Goal: Task Accomplishment & Management: Use online tool/utility

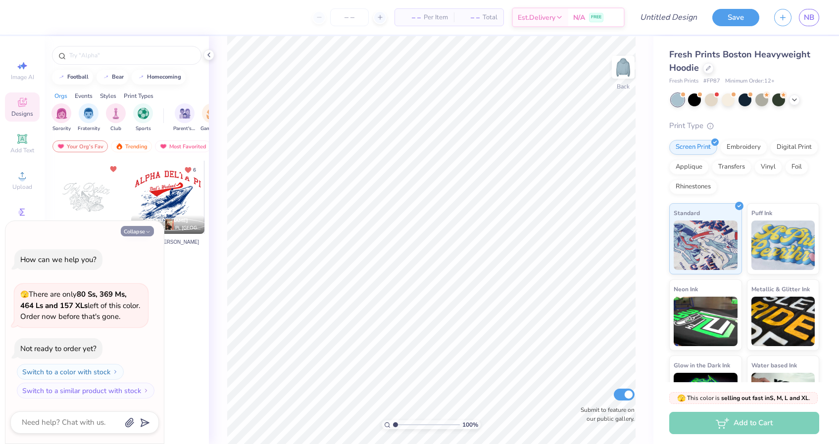
click at [148, 230] on icon "button" at bounding box center [148, 232] width 6 height 6
type textarea "x"
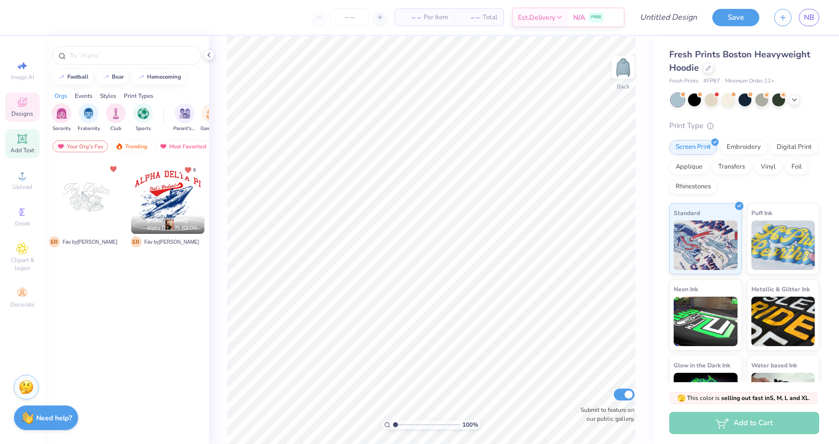
click at [21, 138] on icon at bounding box center [21, 138] width 7 height 7
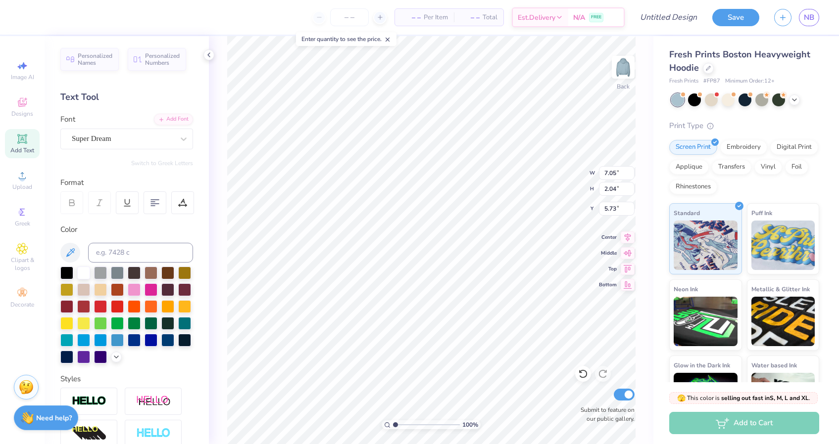
type textarea "1909"
click at [135, 129] on div "Super Dream" at bounding box center [126, 139] width 133 height 21
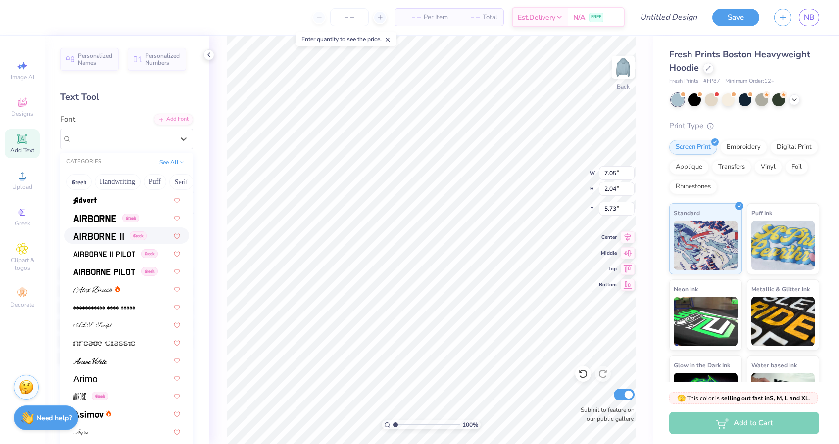
scroll to position [160, 0]
click at [94, 215] on img at bounding box center [94, 218] width 43 height 7
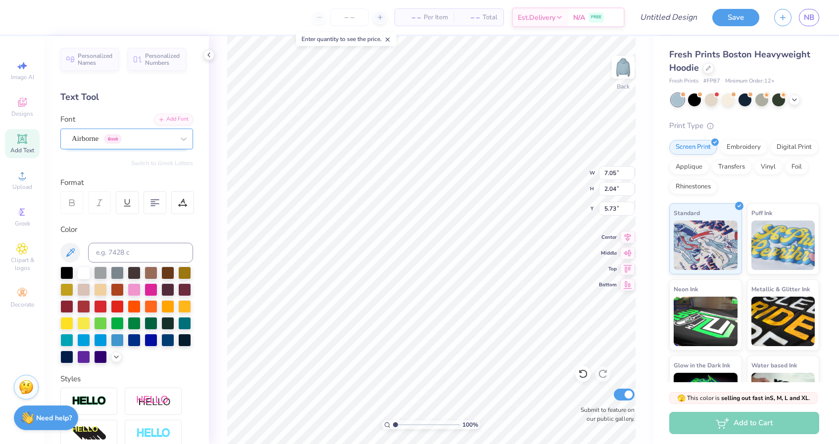
click at [148, 134] on div "Airborne Greek" at bounding box center [123, 138] width 104 height 15
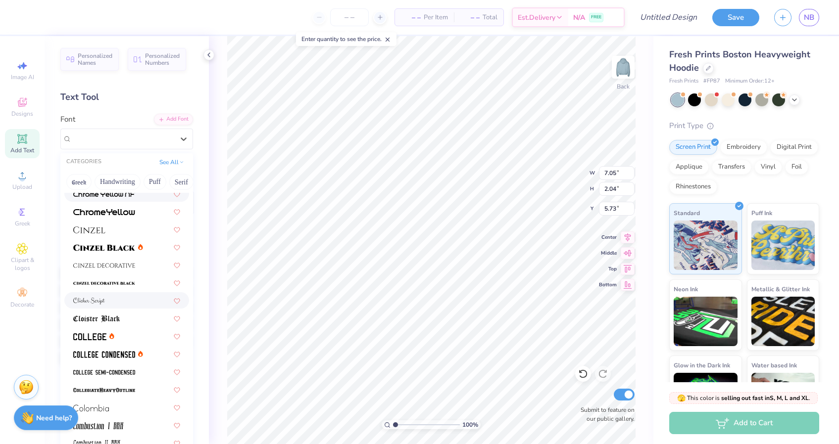
scroll to position [1210, 0]
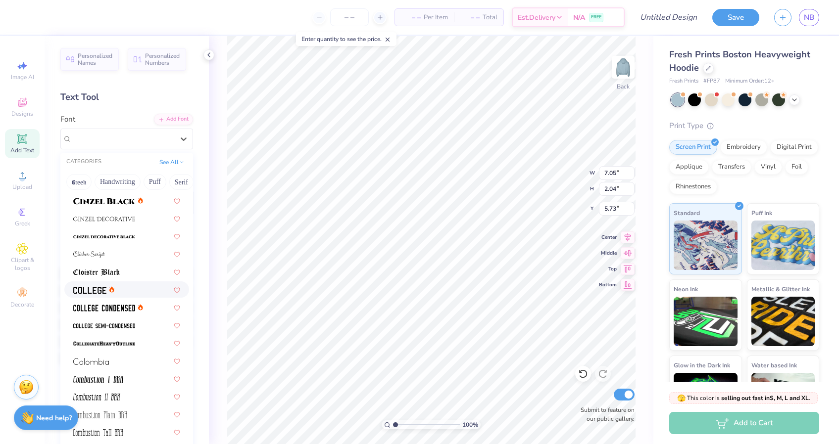
click at [93, 290] on img at bounding box center [89, 290] width 33 height 7
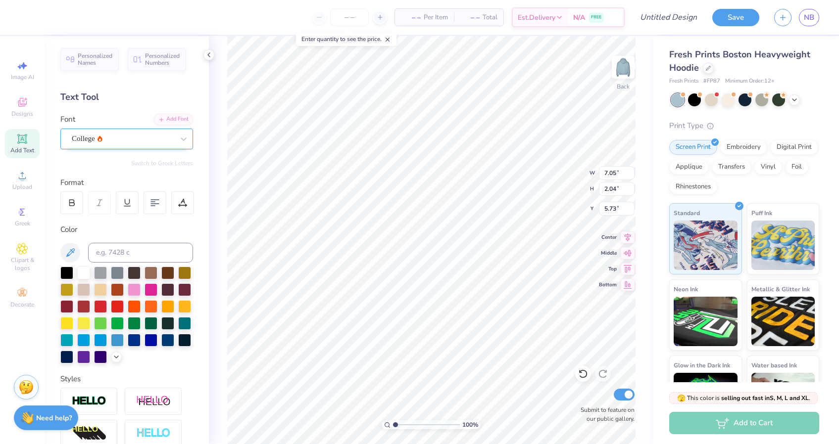
click at [117, 137] on div "College" at bounding box center [123, 138] width 104 height 15
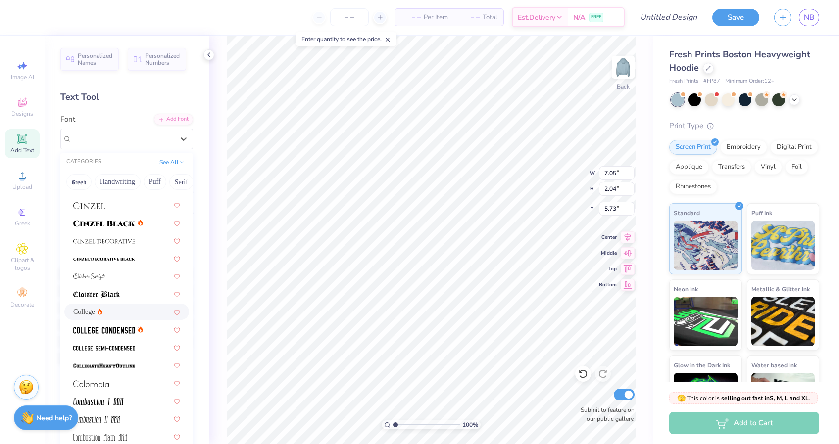
scroll to position [1194, 0]
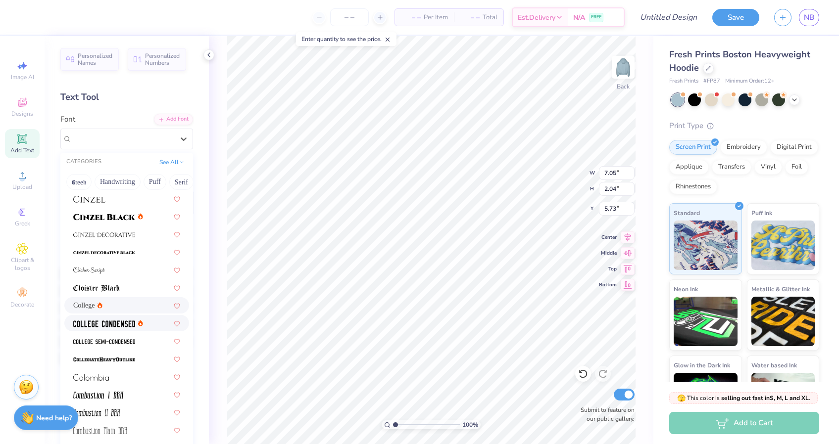
click at [111, 323] on img at bounding box center [104, 324] width 62 height 7
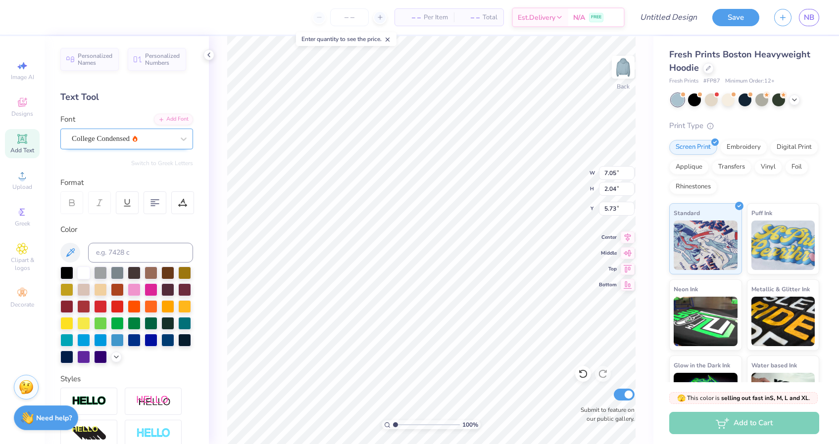
click at [125, 142] on div "College Condensed" at bounding box center [123, 138] width 104 height 15
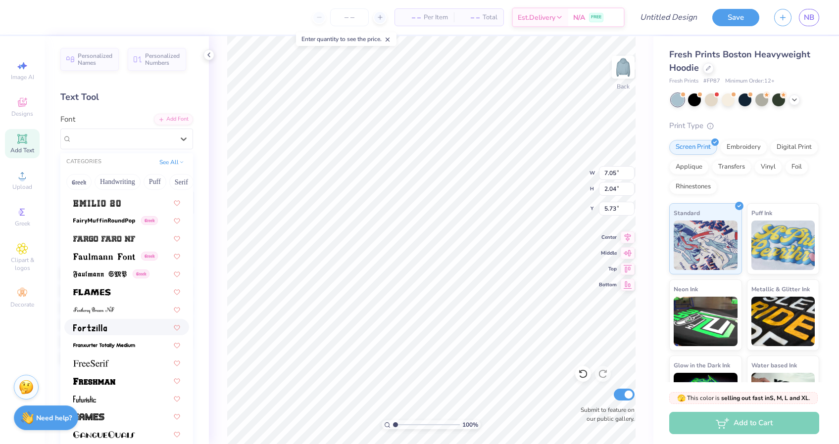
scroll to position [2129, 0]
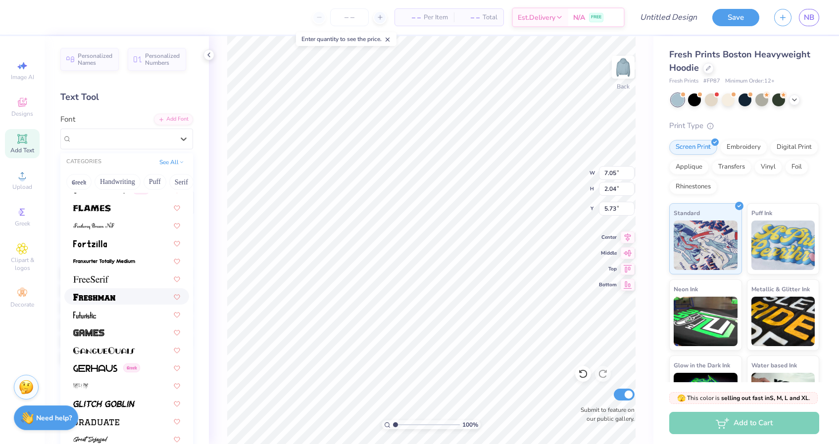
click at [123, 300] on div at bounding box center [126, 296] width 107 height 10
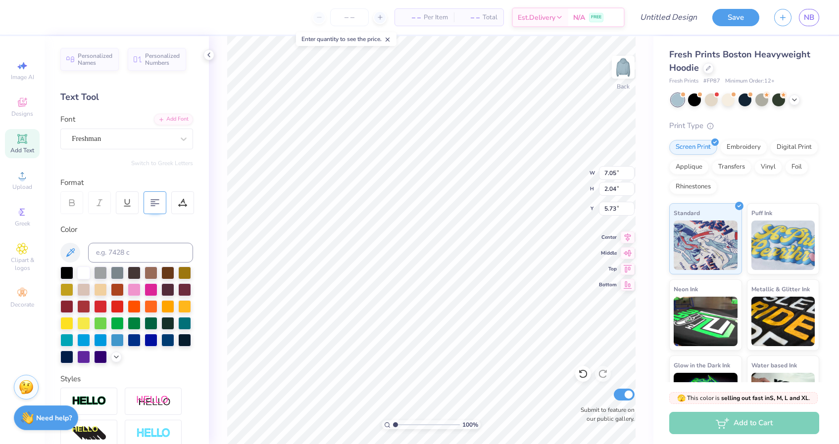
click at [163, 196] on div at bounding box center [154, 202] width 23 height 23
click at [178, 199] on icon at bounding box center [182, 202] width 9 height 9
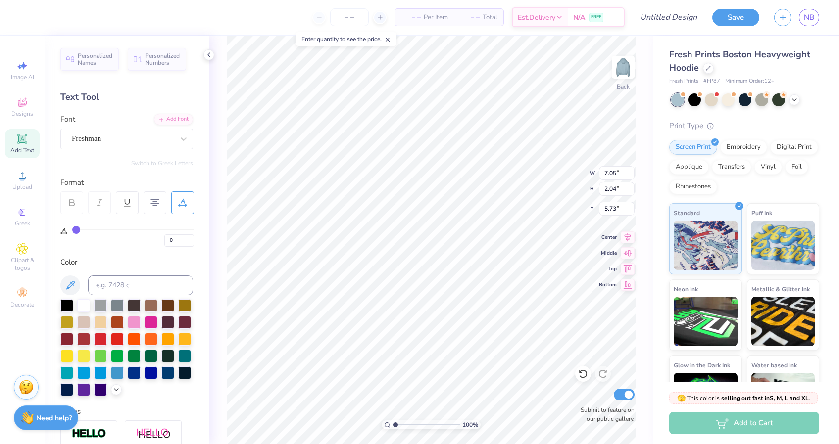
type input "1"
type input "2"
type input "3"
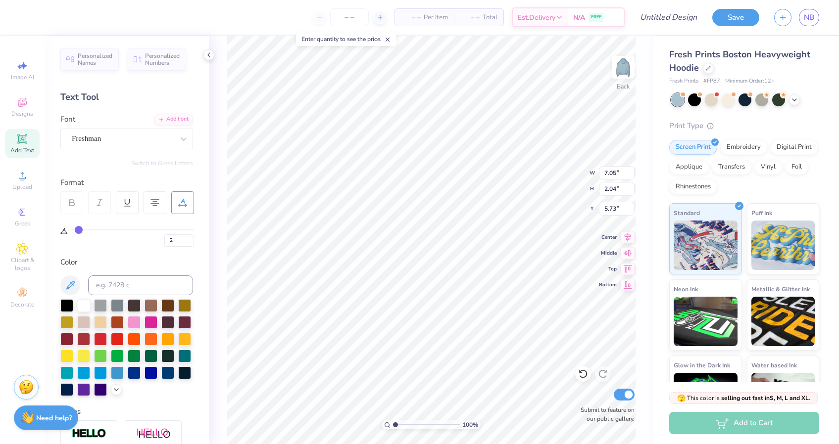
type input "3"
type input "4"
type input "5"
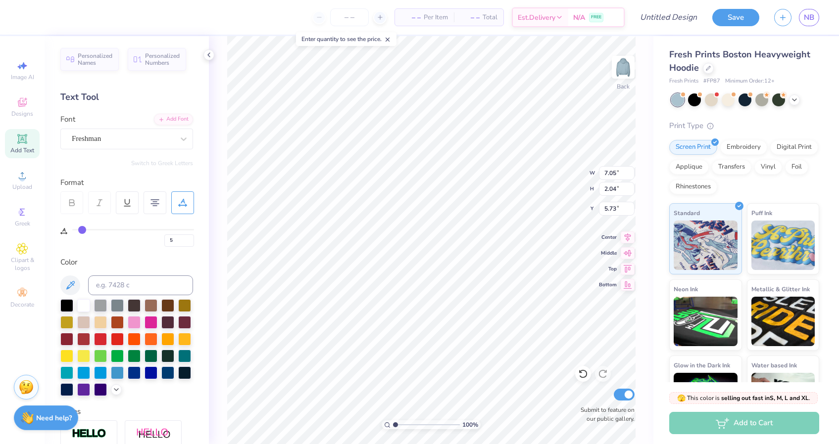
type input "6"
drag, startPoint x: 74, startPoint y: 228, endPoint x: 83, endPoint y: 229, distance: 9.0
click at [83, 229] on input "range" at bounding box center [133, 229] width 122 height 1
type input "7"
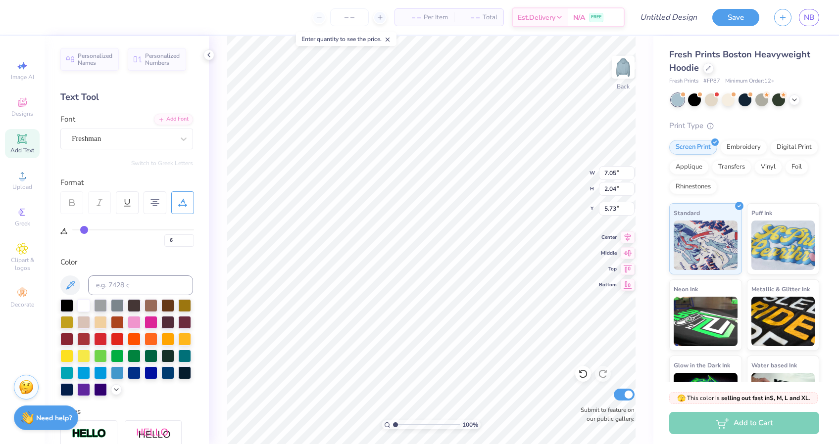
type input "7"
type input "8"
type input "9"
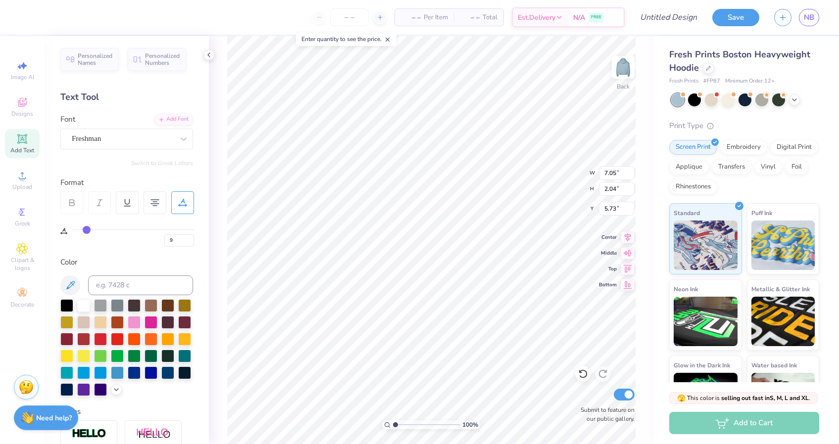
type input "10"
type input "11"
type input "12"
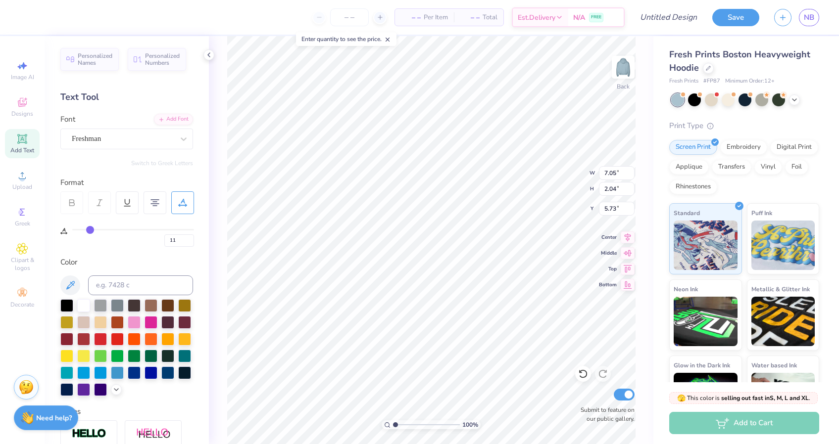
type input "12"
type input "13"
drag, startPoint x: 83, startPoint y: 229, endPoint x: 90, endPoint y: 230, distance: 7.5
type input "13"
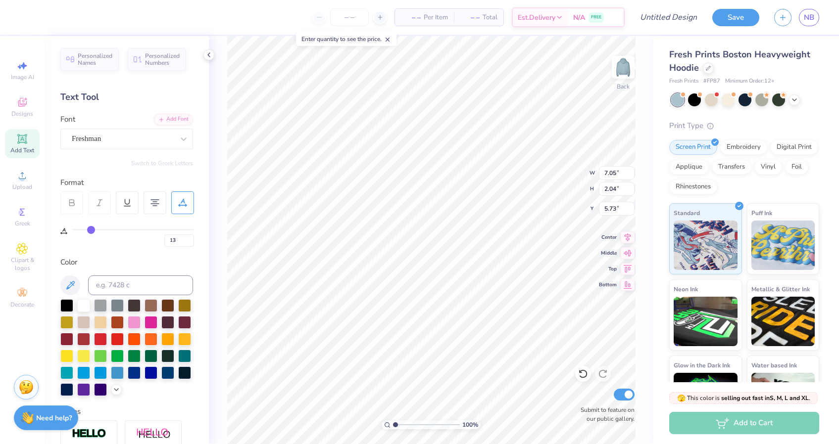
click at [90, 230] on input "range" at bounding box center [133, 229] width 122 height 1
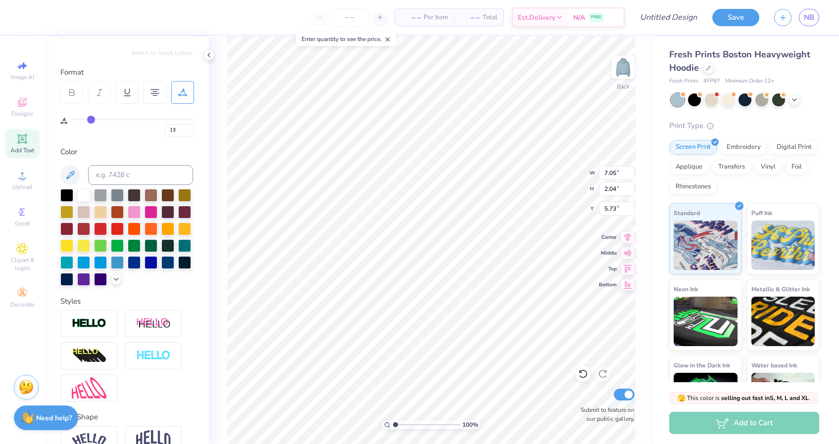
scroll to position [163, 0]
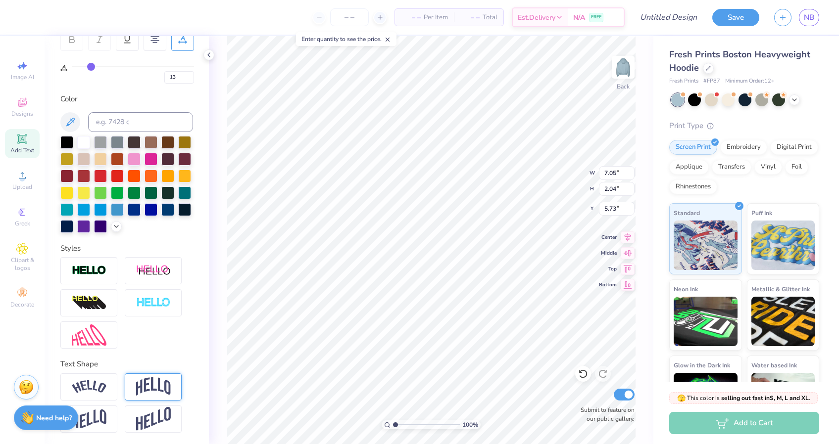
click at [148, 383] on img at bounding box center [153, 387] width 35 height 19
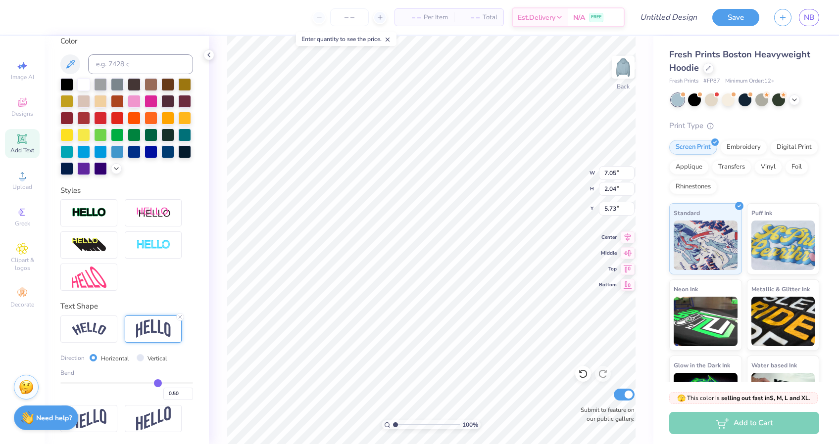
type input "0.49"
type input "0.48"
type input "0.47"
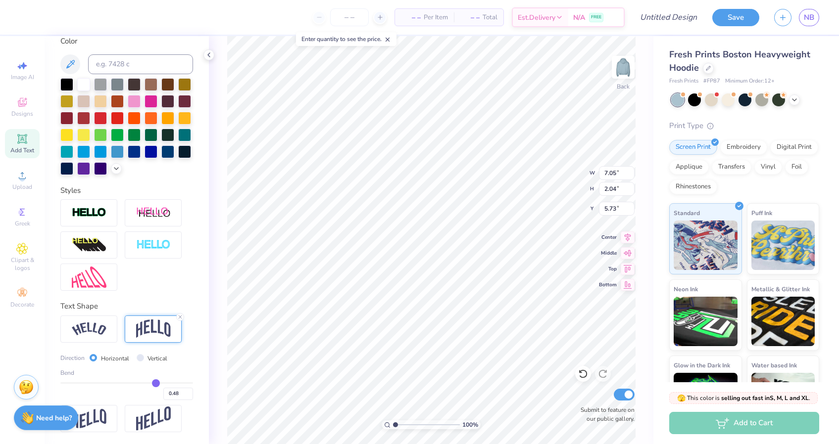
type input "0.47"
type input "0.44"
type input "0.42"
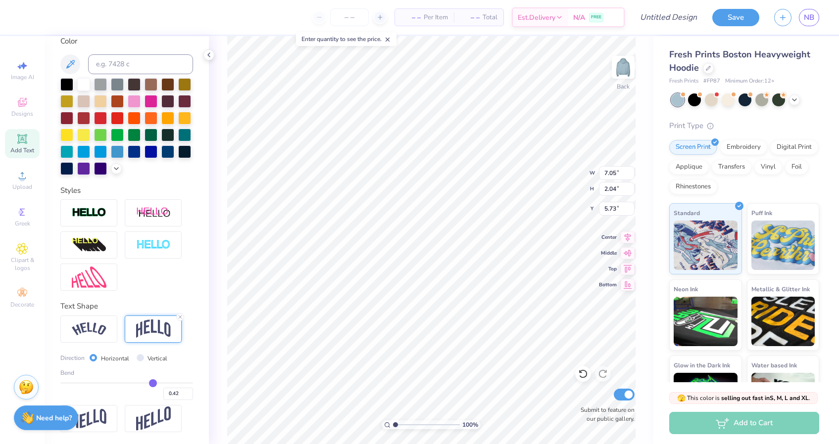
type input "0.41"
type input "0.39"
type input "0.38"
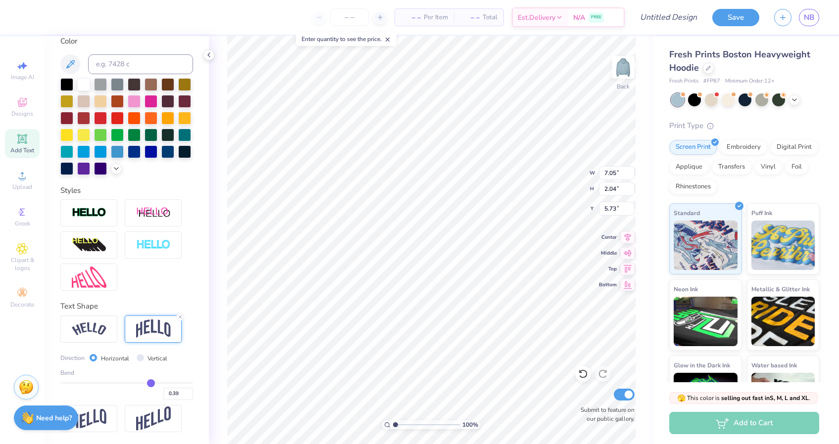
type input "0.38"
type input "0.37"
type input "0.35"
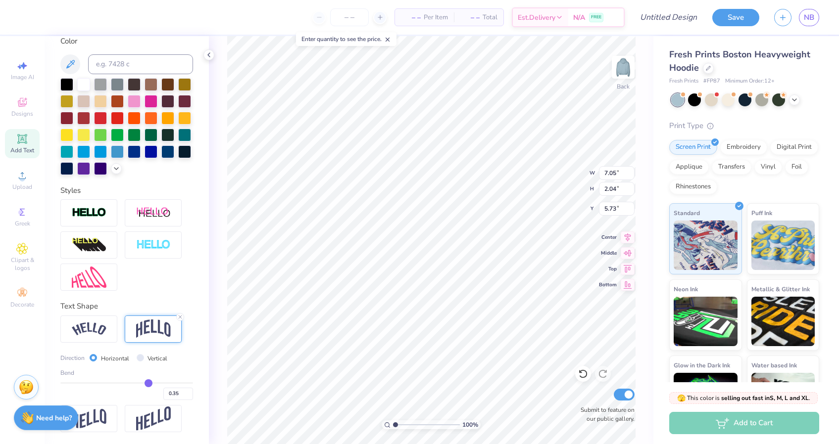
type input "0.34"
type input "0.33"
type input "0.32"
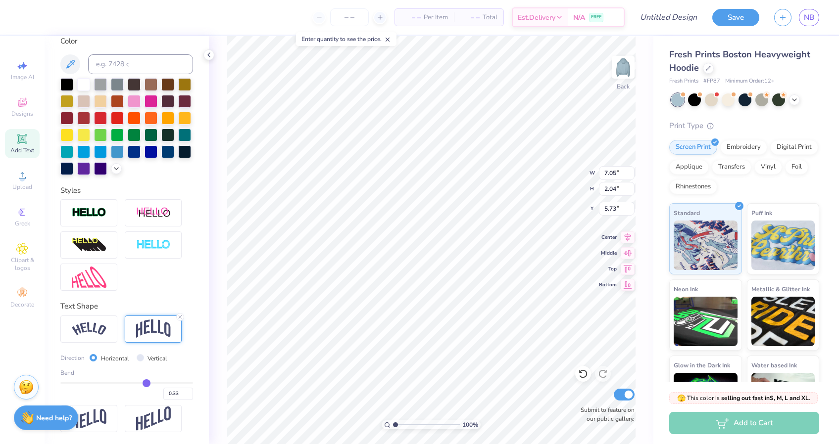
type input "0.32"
type input "0.31"
type input "0.3"
type input "0.30"
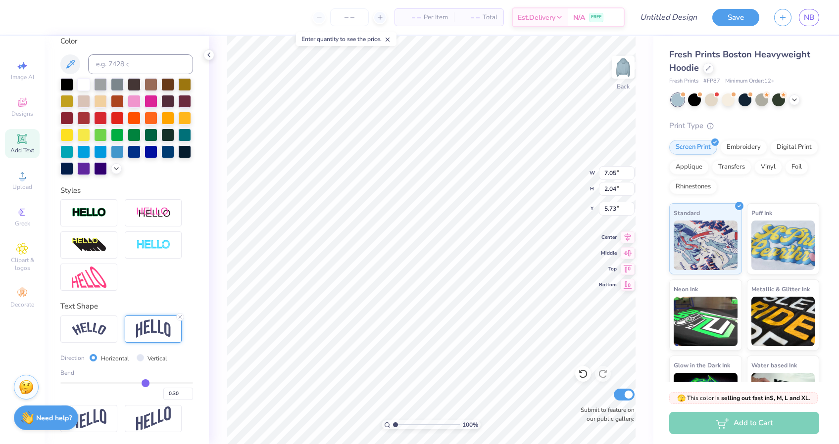
type input "0.29"
type input "0.28"
type input "0.27"
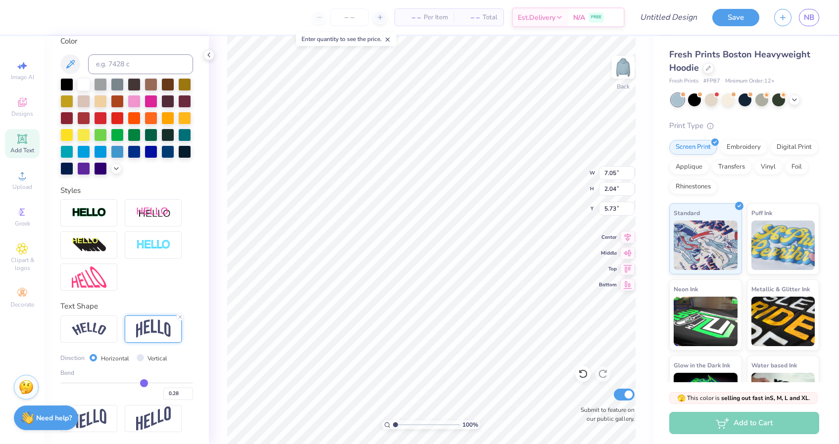
type input "0.27"
type input "0.26"
type input "0.25"
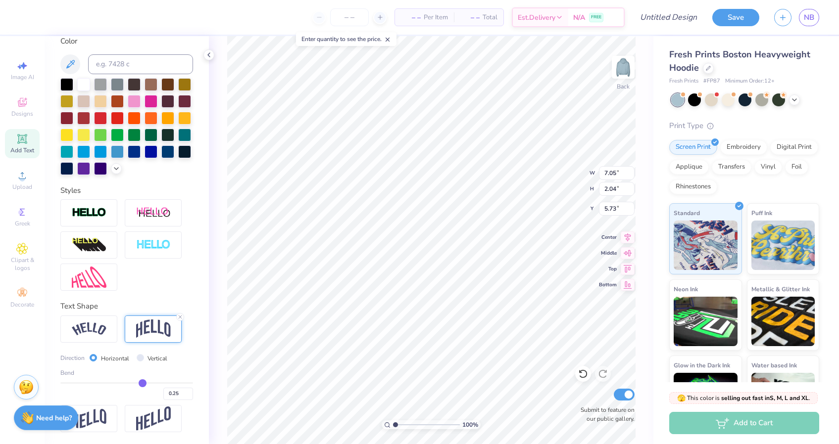
type input "0.24"
type input "0.23"
drag, startPoint x: 157, startPoint y: 382, endPoint x: 141, endPoint y: 383, distance: 16.9
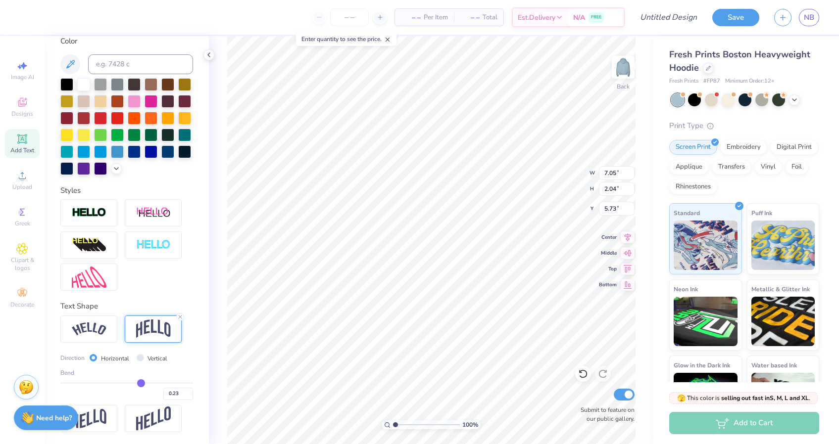
click at [141, 383] on input "range" at bounding box center [126, 382] width 133 height 1
type input "0.24"
type input "0.25"
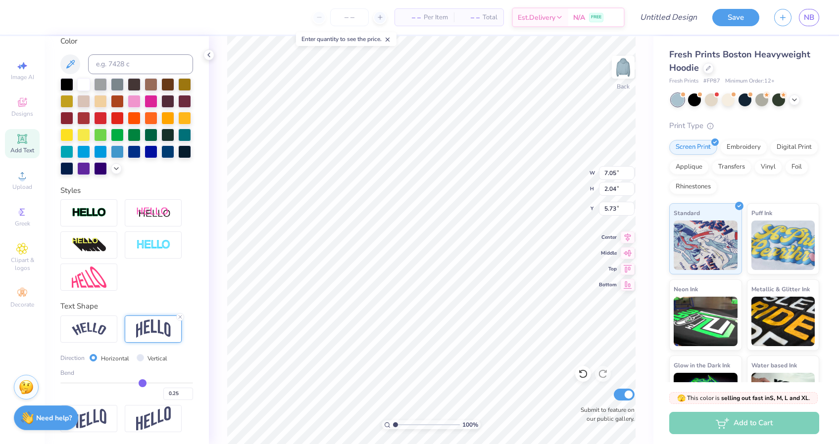
type input "0.27"
type input "0.31"
type input "0.32"
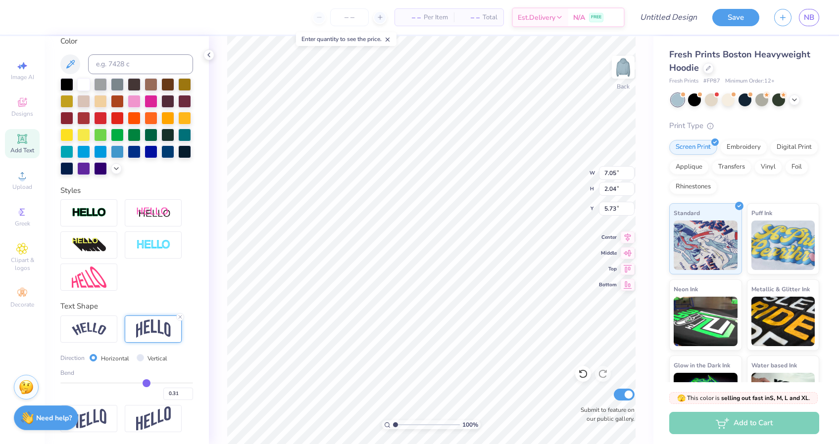
type input "0.32"
type input "0.34"
type input "0.35"
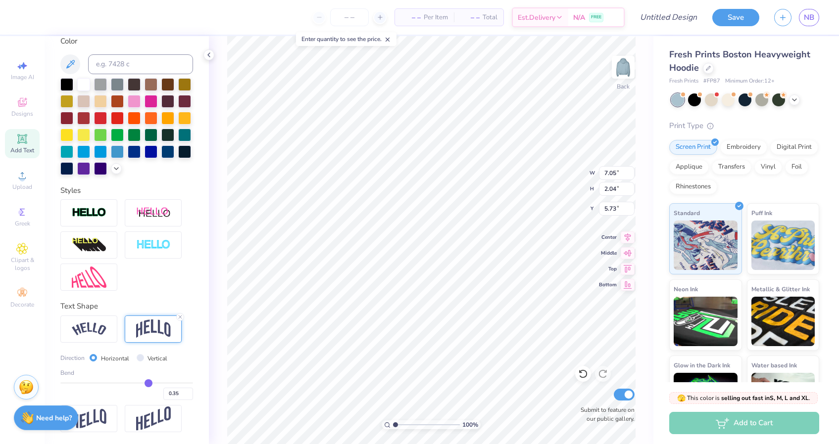
drag, startPoint x: 141, startPoint y: 383, endPoint x: 148, endPoint y: 383, distance: 7.9
click at [148, 383] on input "range" at bounding box center [126, 382] width 133 height 1
type input "0.4"
type input "0.40"
type input "0.38"
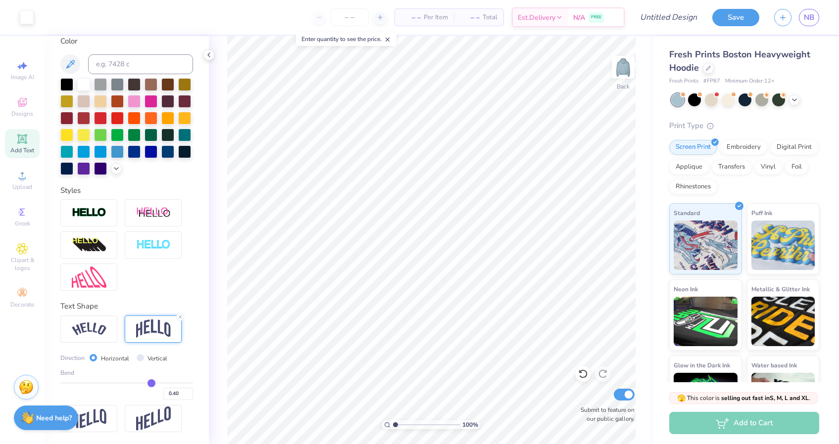
type input "0.38"
type input "0.35"
type input "0.34"
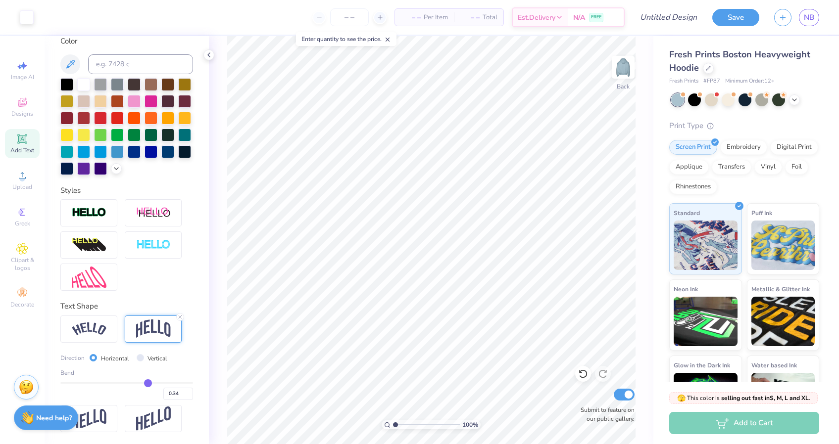
type input "0.33"
type input "0.32"
type input "0.31"
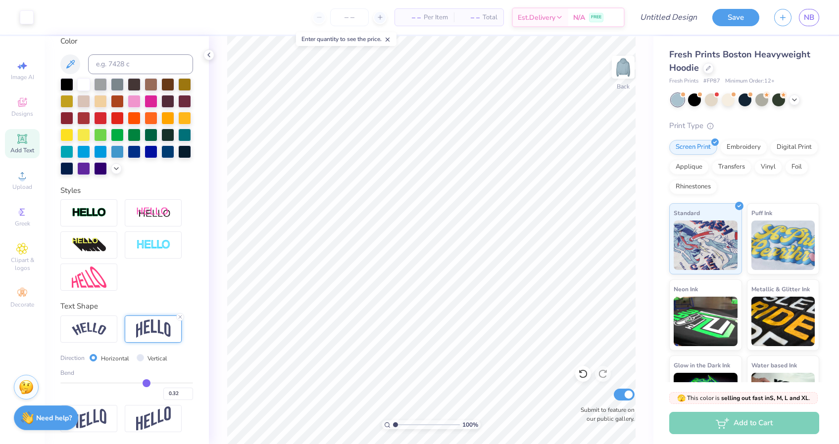
type input "0.31"
drag, startPoint x: 151, startPoint y: 384, endPoint x: 146, endPoint y: 384, distance: 5.5
click at [146, 384] on input "range" at bounding box center [126, 382] width 133 height 1
type input "0.3"
type input "0.30"
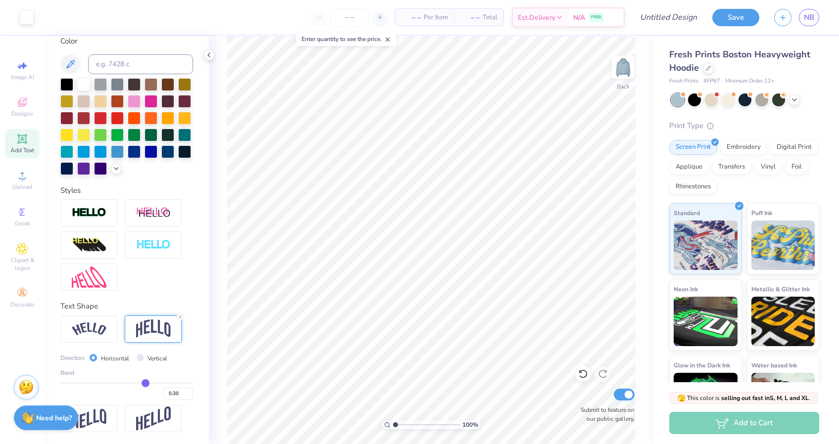
type input "0.27"
type input "0.26"
type input "0.25"
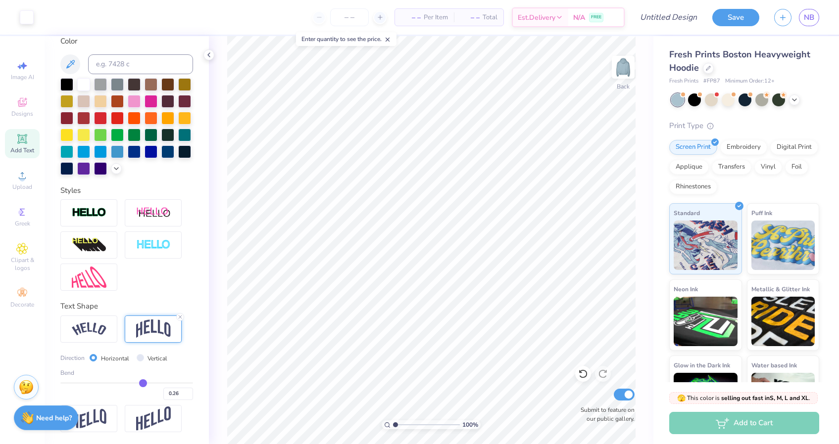
type input "0.25"
type input "0.24"
click at [142, 384] on input "range" at bounding box center [126, 382] width 133 height 1
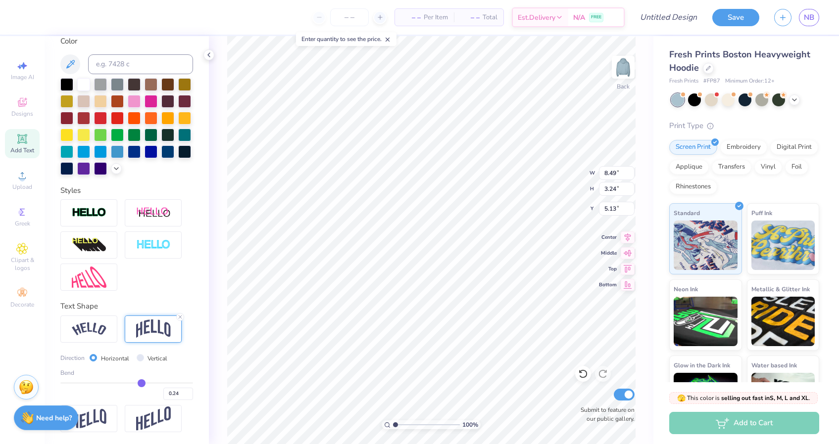
type input "13.41"
type input "5.11"
type input "4.19"
type input "0.27"
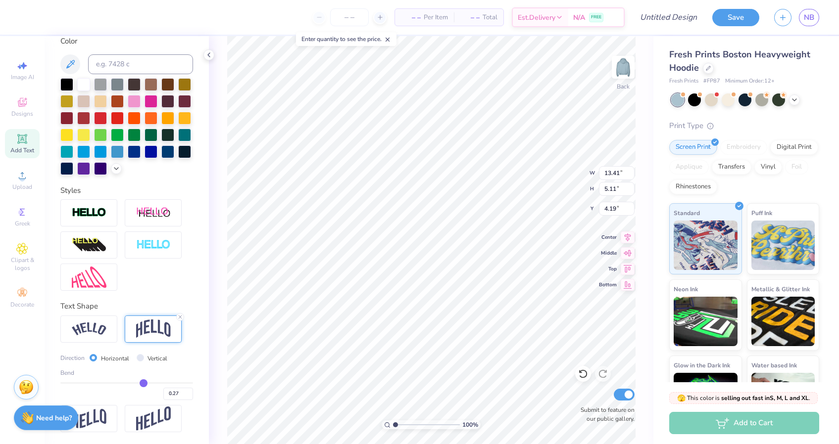
type input "0.26"
type input "0.25"
type input "0.22"
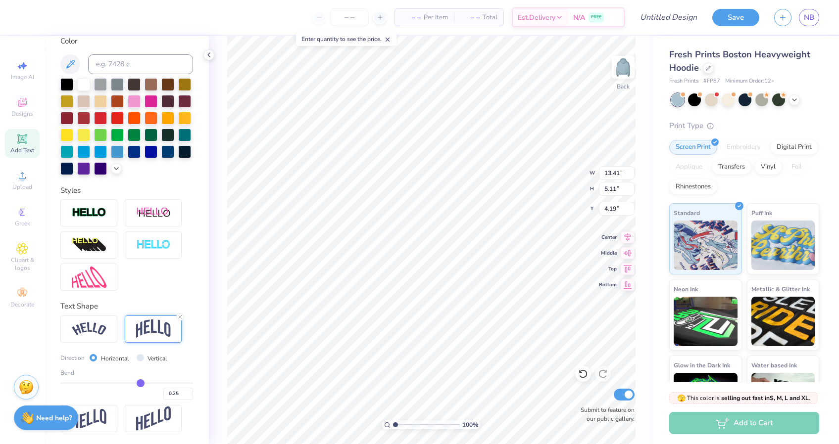
type input "0.22"
type input "0.21"
type input "0.19"
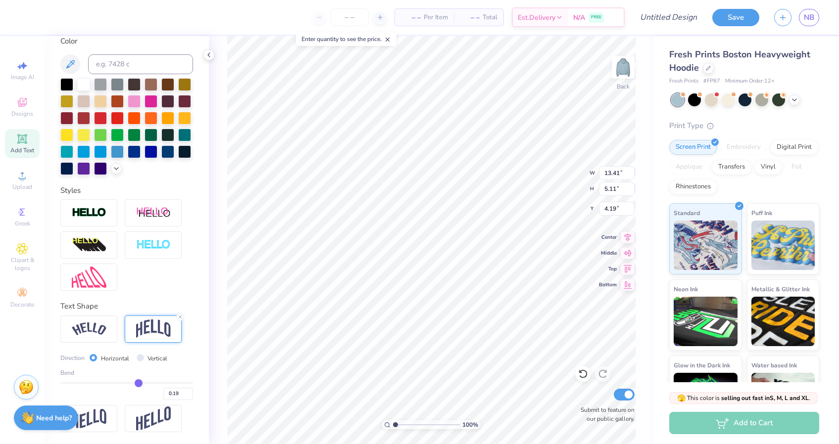
type input "0.18"
type input "0.17"
type input "0.16"
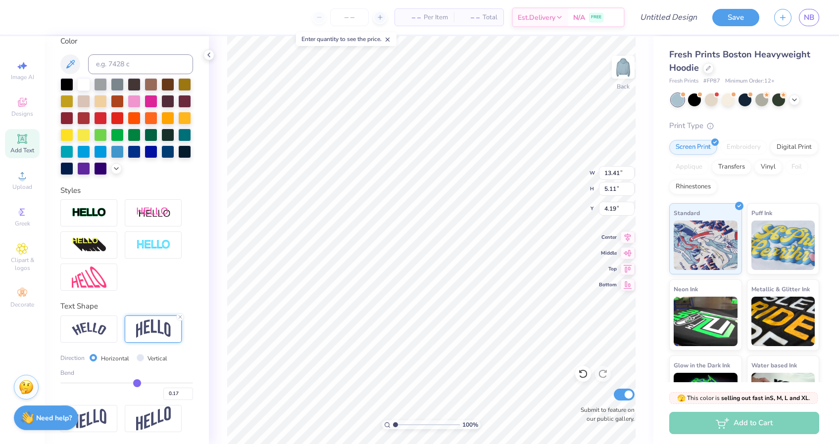
type input "0.16"
type input "0.15"
type input "0.14"
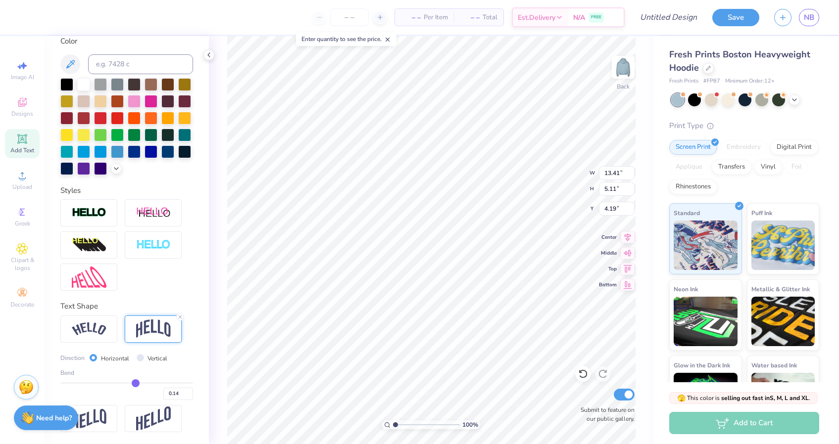
type input "0.13"
type input "0.12"
type input "0.11"
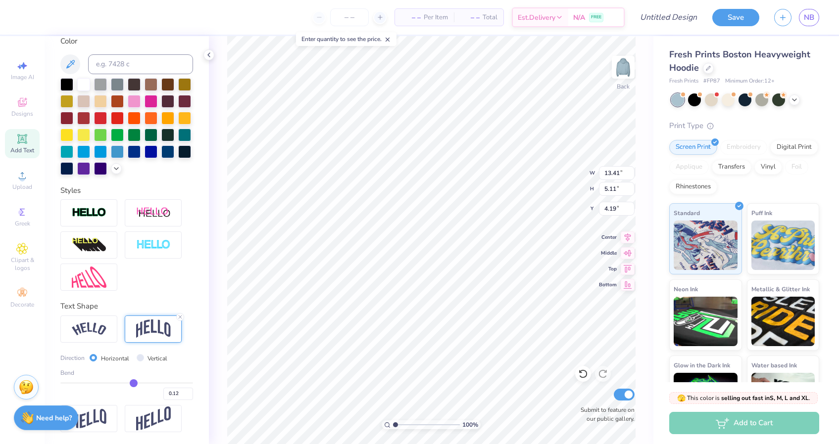
type input "0.11"
type input "0.1"
type input "0.10"
type input "0.09"
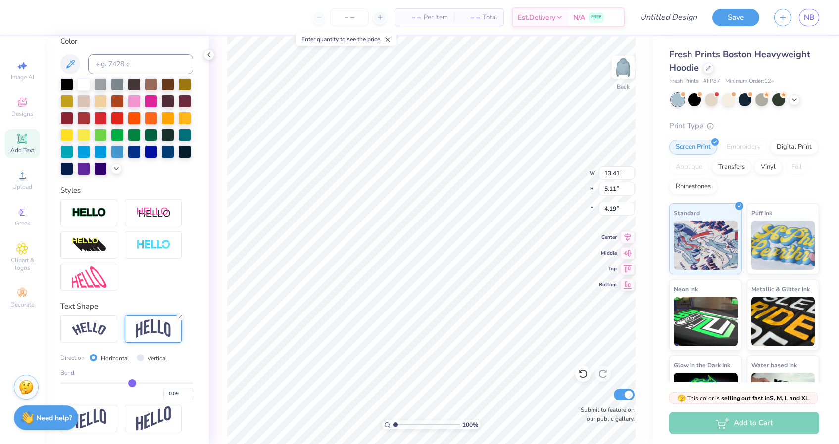
drag, startPoint x: 143, startPoint y: 381, endPoint x: 132, endPoint y: 382, distance: 11.0
type input "0.09"
click at [132, 382] on input "range" at bounding box center [126, 382] width 133 height 1
type input "4.31"
type input "4.59"
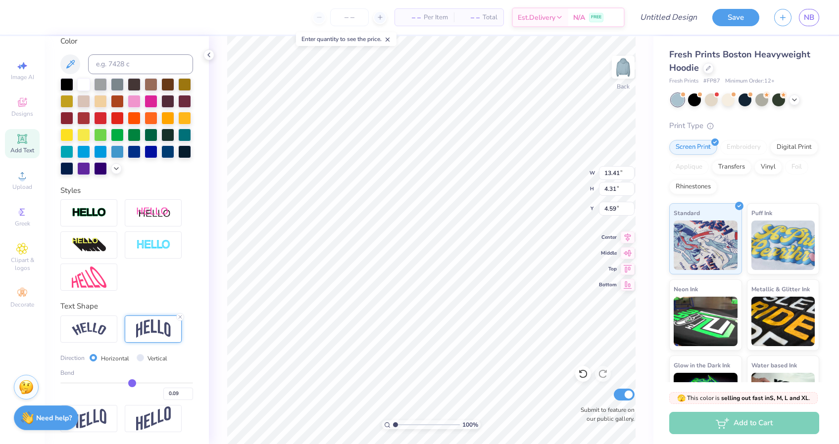
type input "0.1"
type input "0.10"
type input "0.11"
type input "0.12"
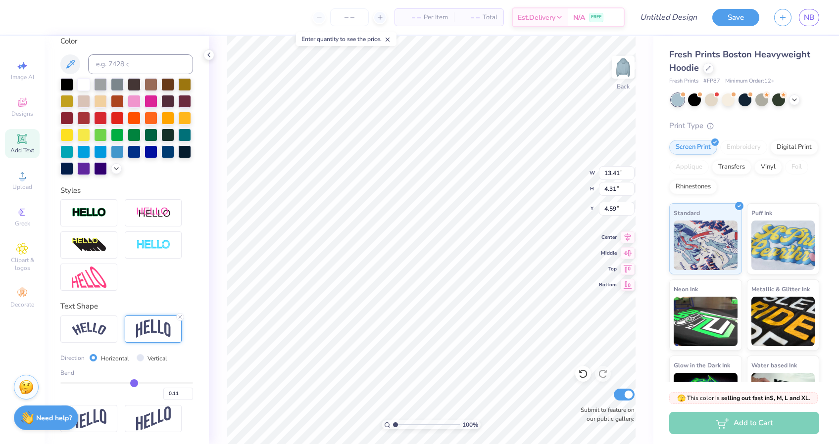
type input "0.12"
click at [134, 382] on input "range" at bounding box center [126, 382] width 133 height 1
type input "4.47"
type input "4.51"
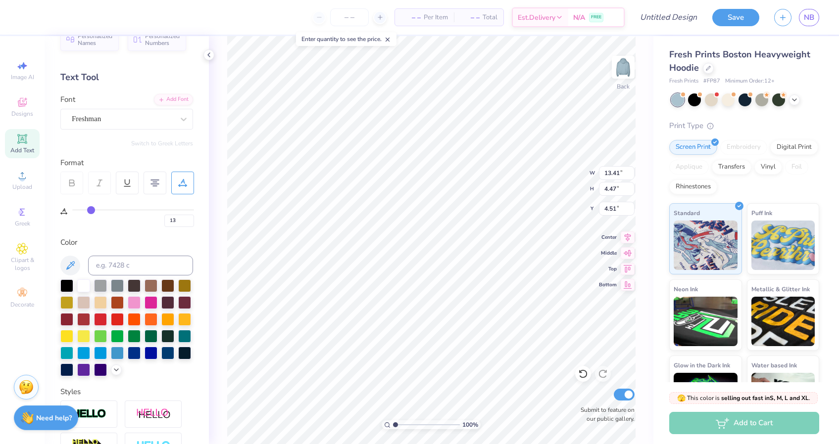
scroll to position [8, 0]
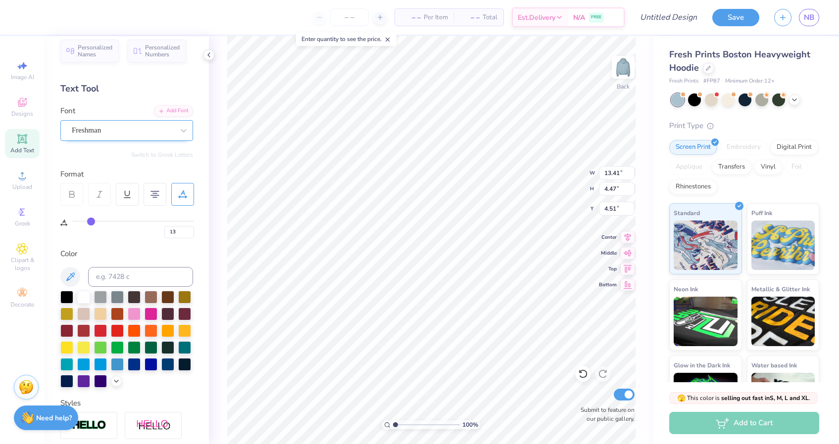
click at [120, 132] on div "Freshman" at bounding box center [123, 130] width 104 height 15
type input "3.75"
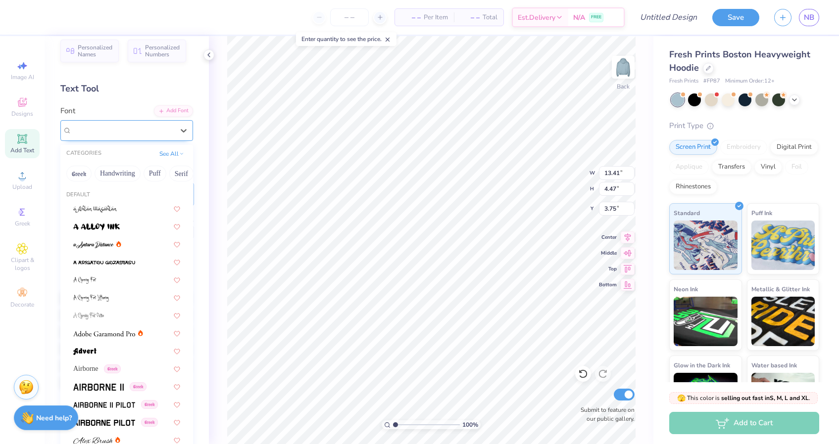
click at [138, 134] on div "Freshman" at bounding box center [123, 130] width 104 height 15
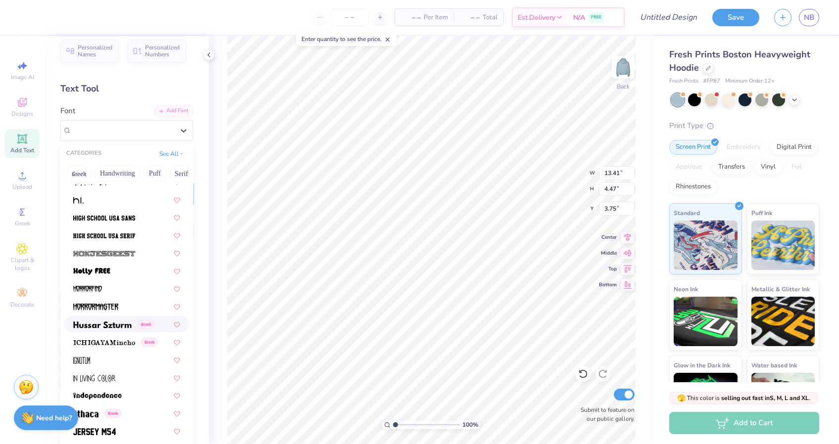
scroll to position [2468, 0]
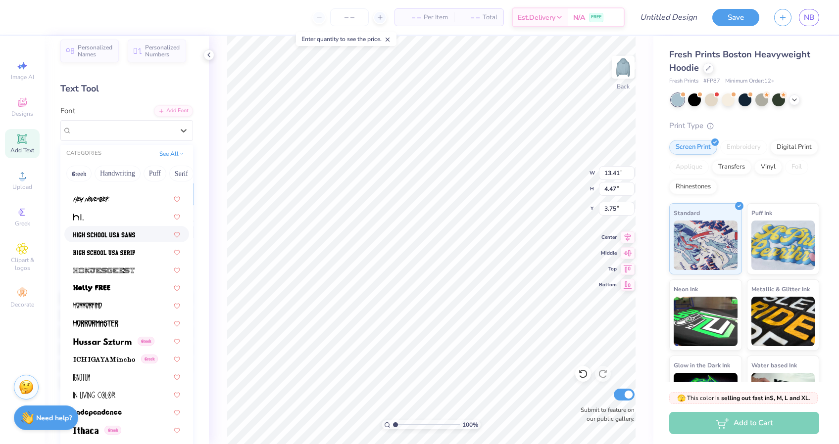
click at [126, 236] on img at bounding box center [104, 235] width 62 height 7
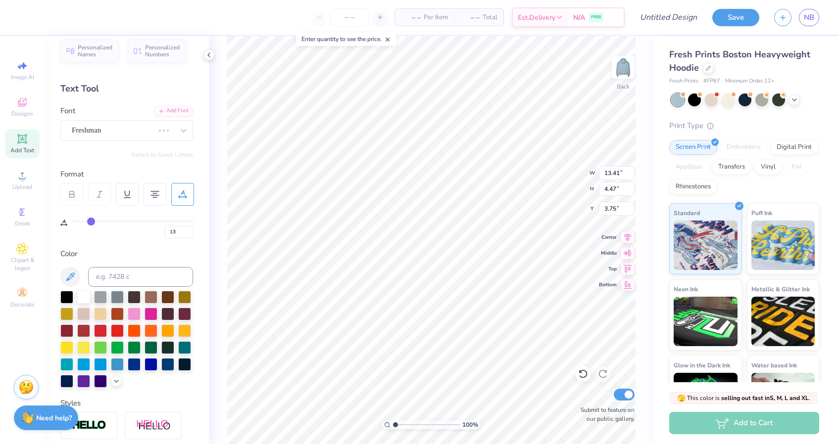
type input "11.32"
type input "4.12"
type input "3.92"
click at [136, 131] on div "High School [GEOGRAPHIC_DATA] Sans" at bounding box center [123, 130] width 104 height 15
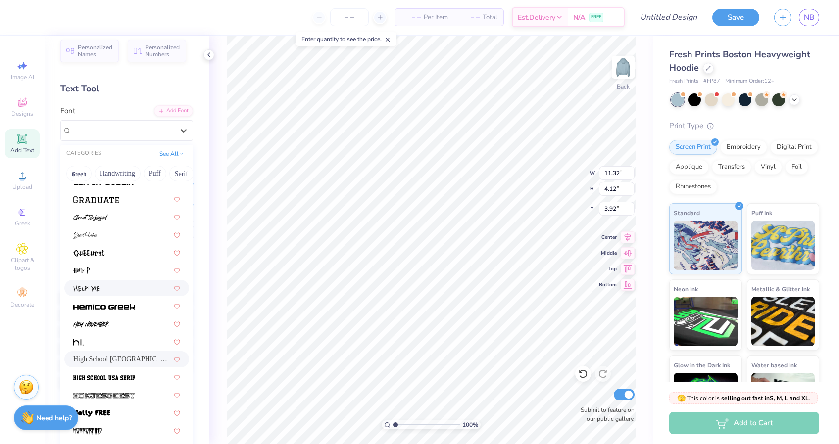
scroll to position [2395, 0]
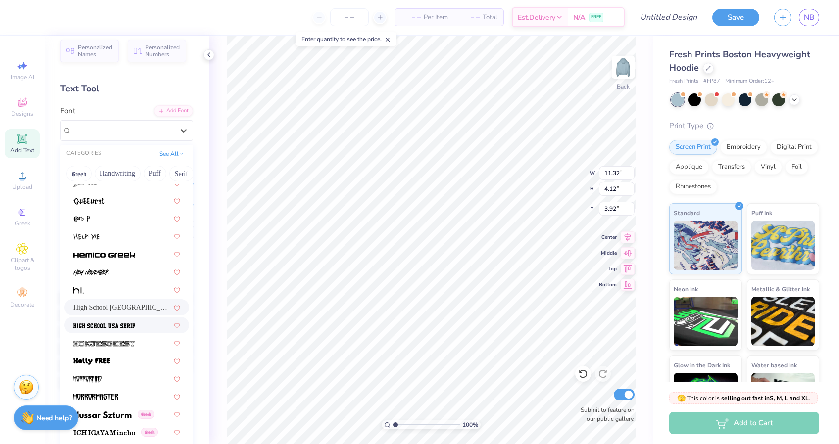
click at [116, 328] on img at bounding box center [104, 326] width 62 height 7
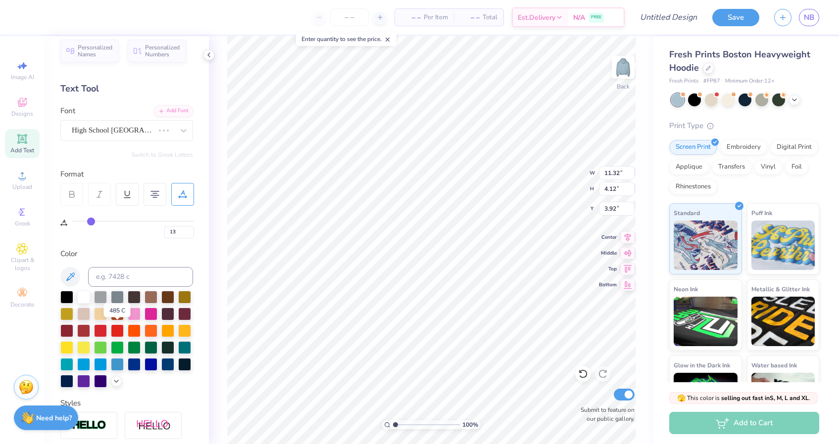
type input "11.15"
type input "4.15"
type input "3.91"
type input "12.11"
type input "4.50"
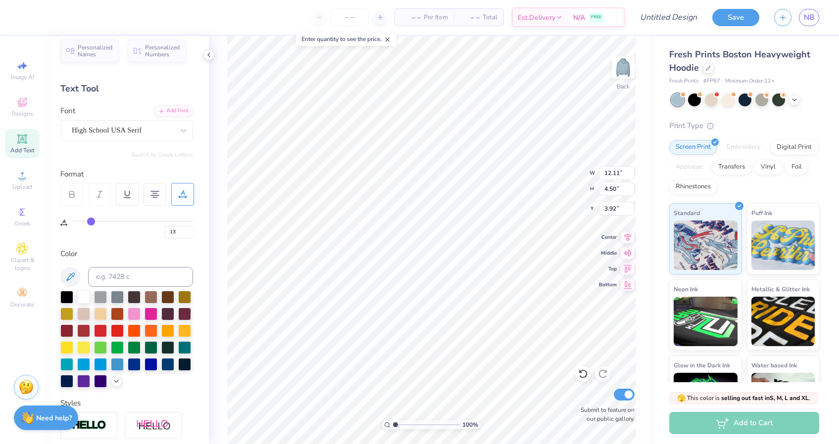
type input "4.11"
click at [181, 198] on icon at bounding box center [182, 194] width 9 height 9
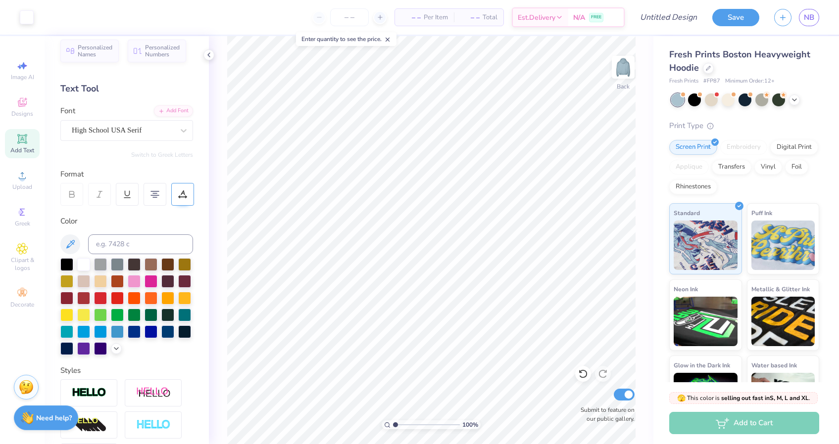
click at [181, 198] on icon at bounding box center [182, 194] width 9 height 9
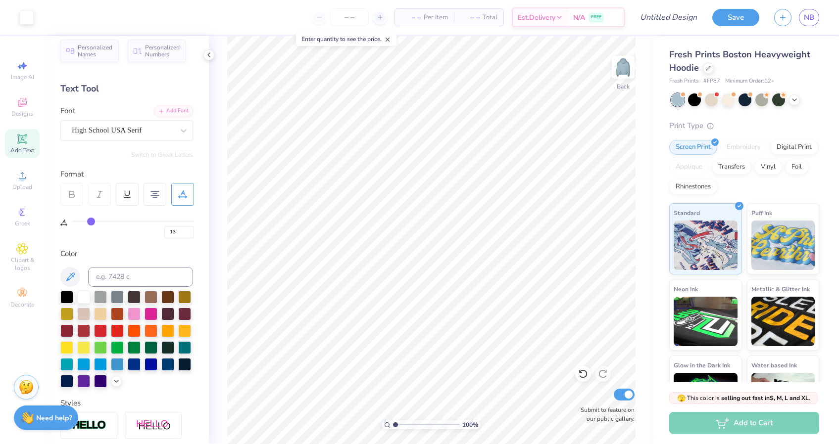
type input "12"
type input "11"
type input "10"
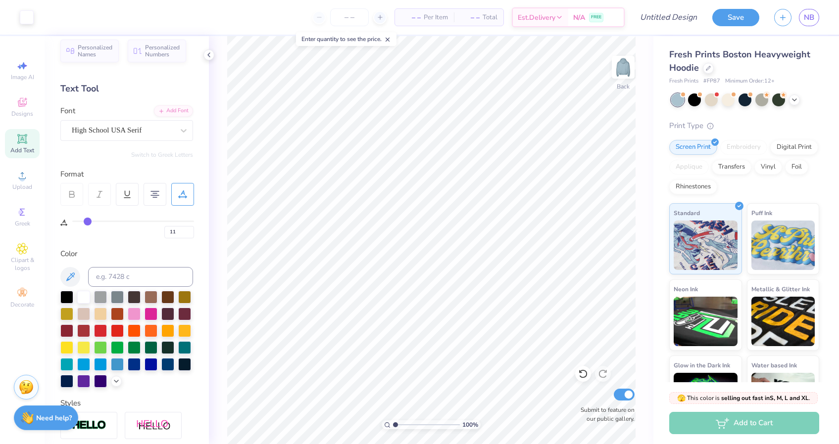
type input "10"
click at [87, 222] on input "range" at bounding box center [133, 221] width 122 height 1
type input "9"
type input "8"
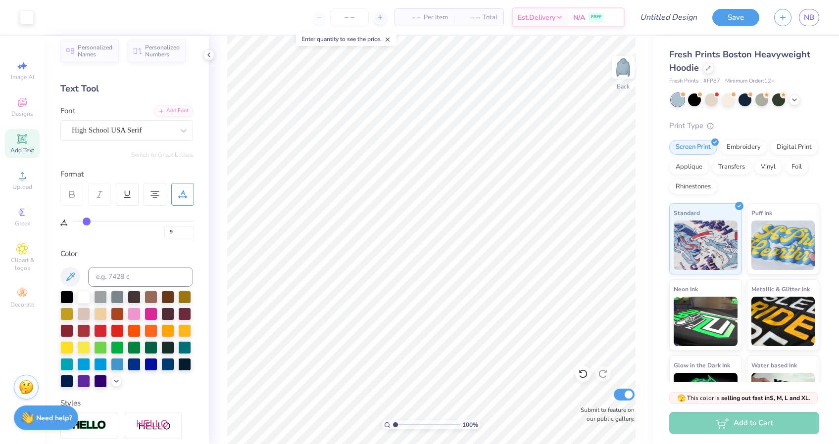
type input "8"
type input "7"
type input "6"
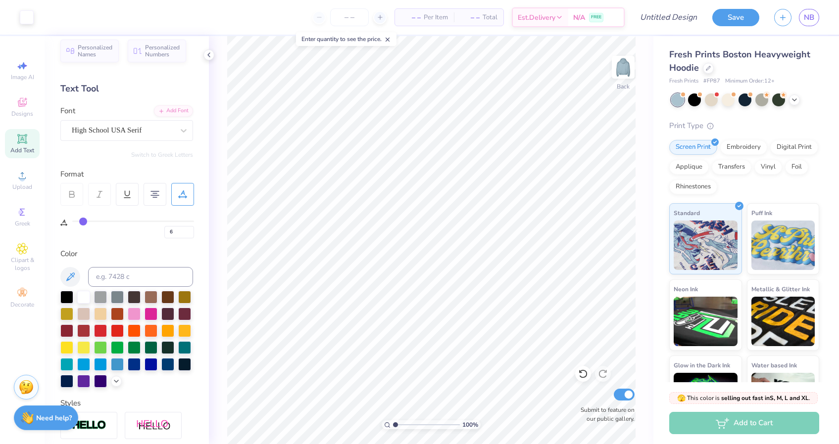
type input "6"
click at [83, 222] on input "range" at bounding box center [133, 221] width 122 height 1
type input "4.21"
type input "12.04"
type input "4.85"
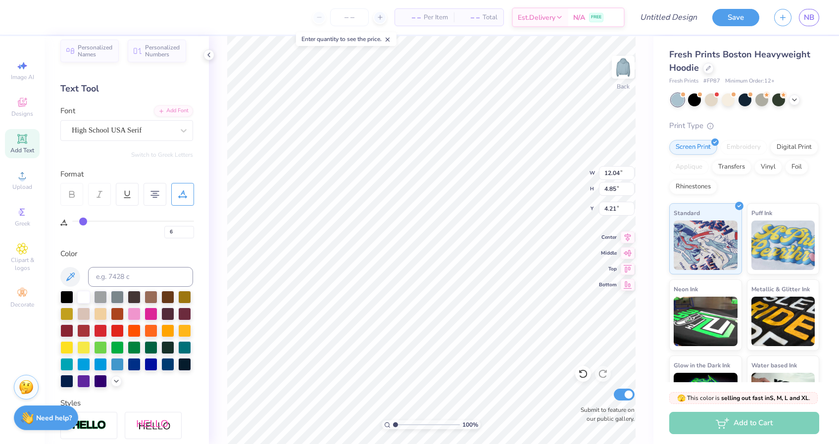
type input "3.82"
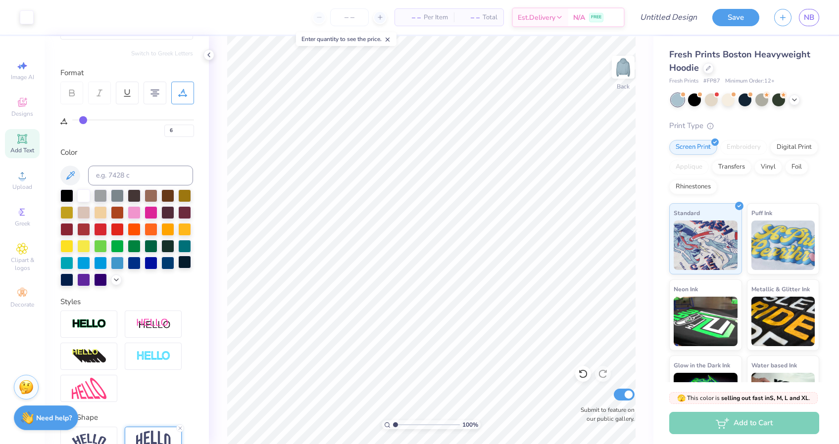
scroll to position [0, 0]
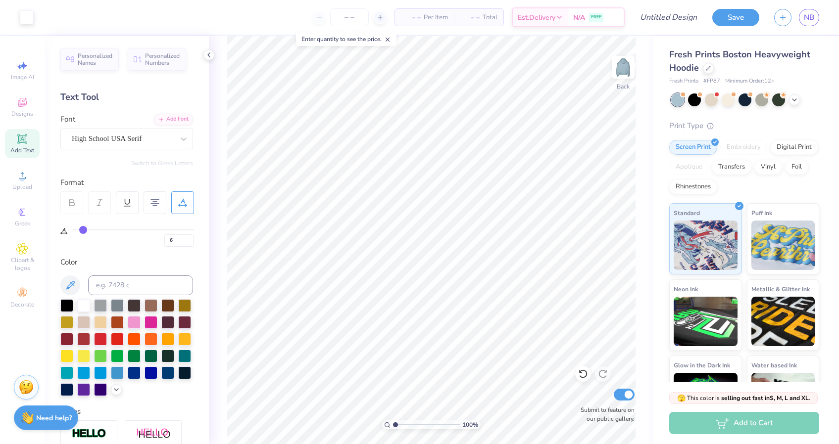
click at [15, 133] on div "Add Text" at bounding box center [22, 143] width 35 height 29
type input "0"
type textarea "AEPHI"
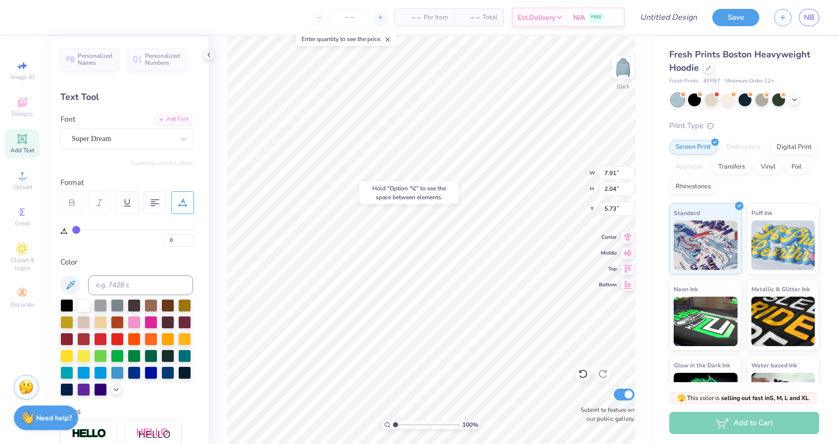
type input "8.95"
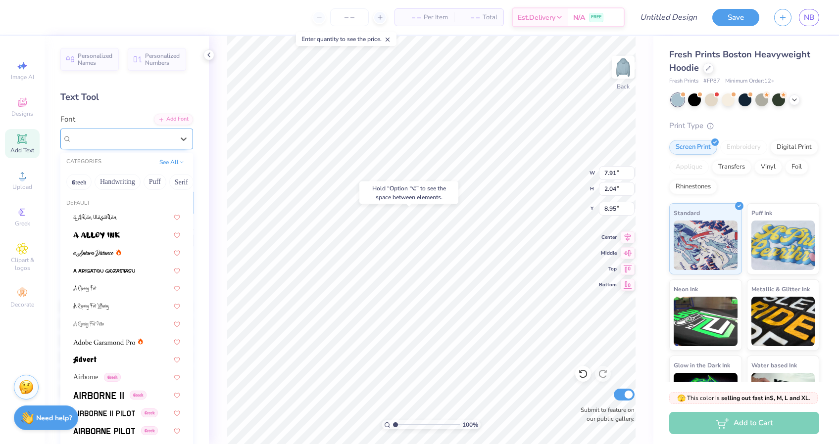
click at [152, 137] on div "Super Dream" at bounding box center [123, 138] width 104 height 15
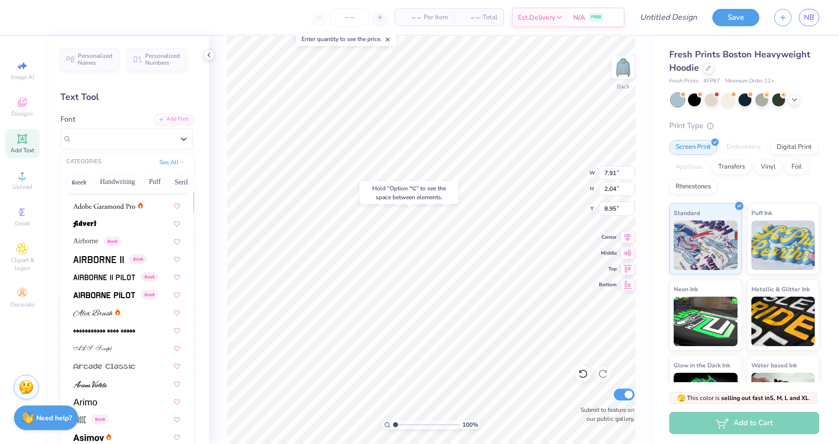
scroll to position [136, 0]
click at [84, 237] on span "Airborne" at bounding box center [85, 241] width 25 height 10
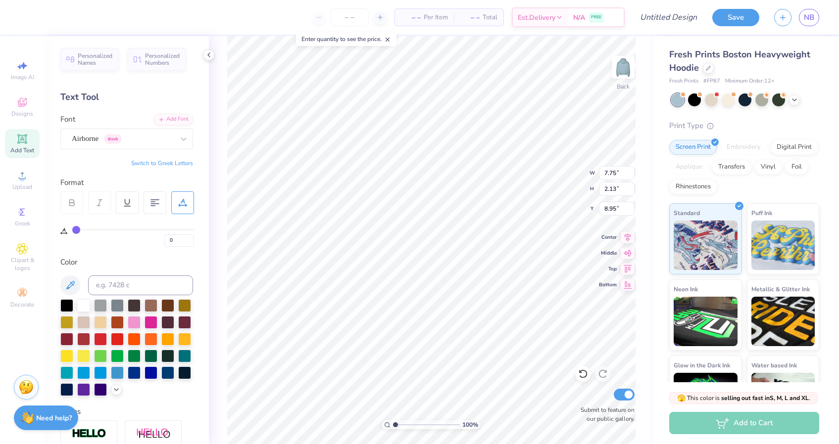
type input "7.75"
type input "2.13"
type input "8.90"
type input "4.78"
type input "1.31"
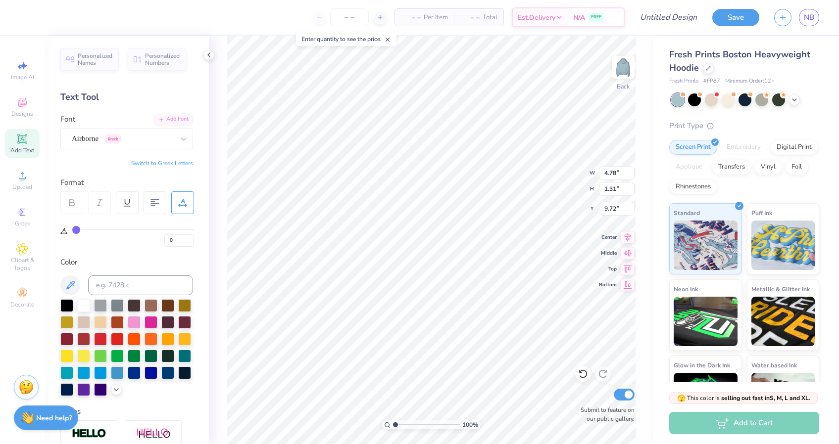
type input "9.01"
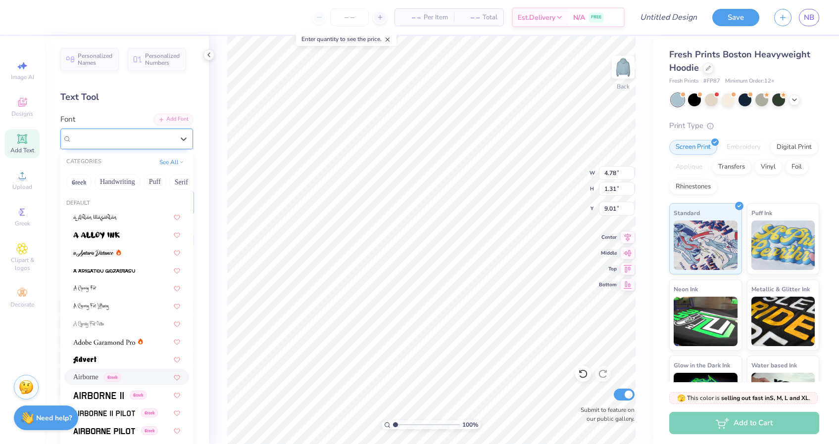
click at [170, 141] on div "Airborne Greek" at bounding box center [123, 138] width 104 height 15
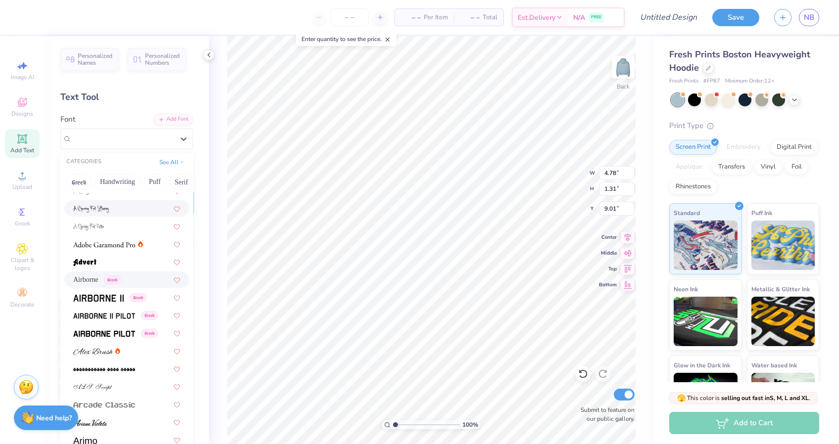
scroll to position [100, 0]
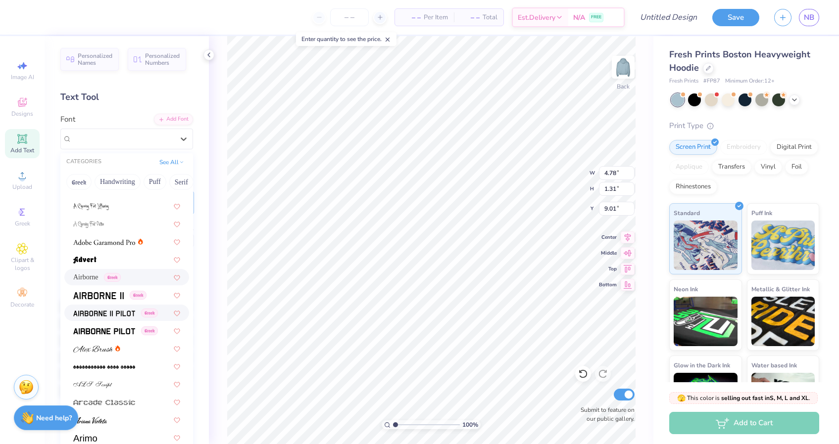
click at [117, 312] on img at bounding box center [104, 313] width 62 height 7
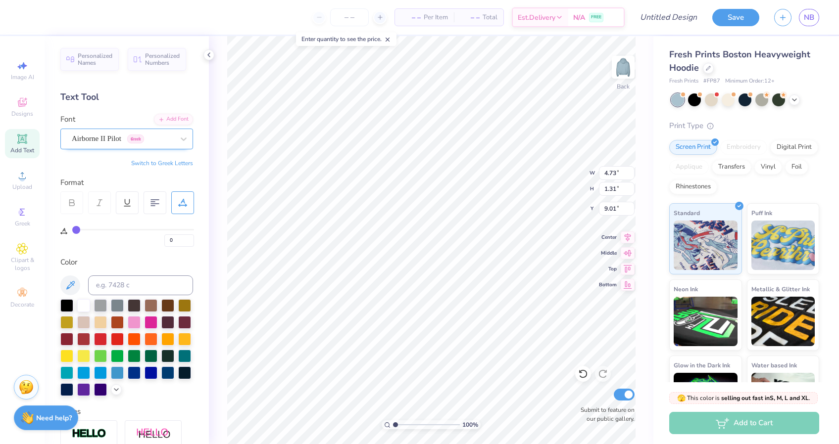
click at [118, 146] on div "Airborne II Pilot Greek" at bounding box center [126, 139] width 133 height 21
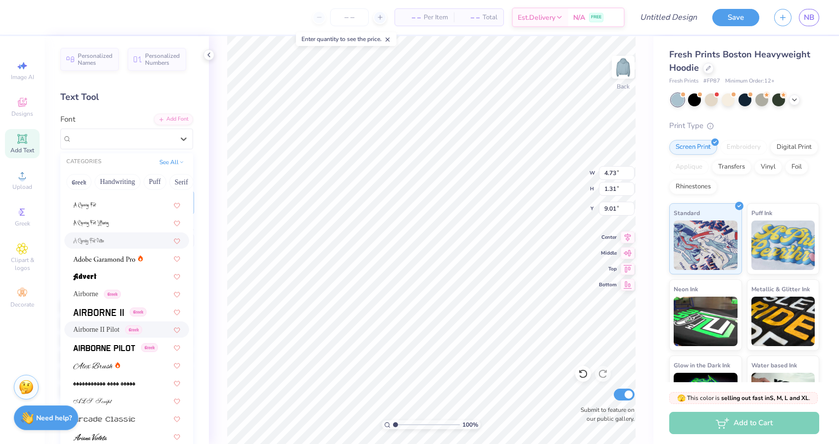
scroll to position [285, 0]
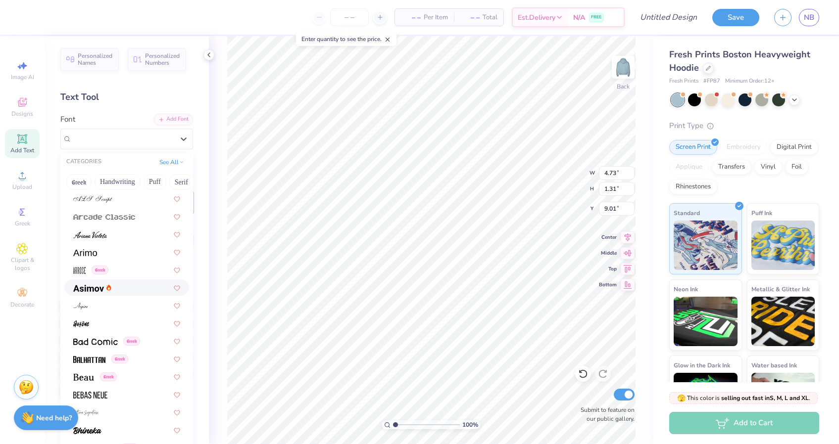
click at [105, 282] on div at bounding box center [126, 288] width 125 height 16
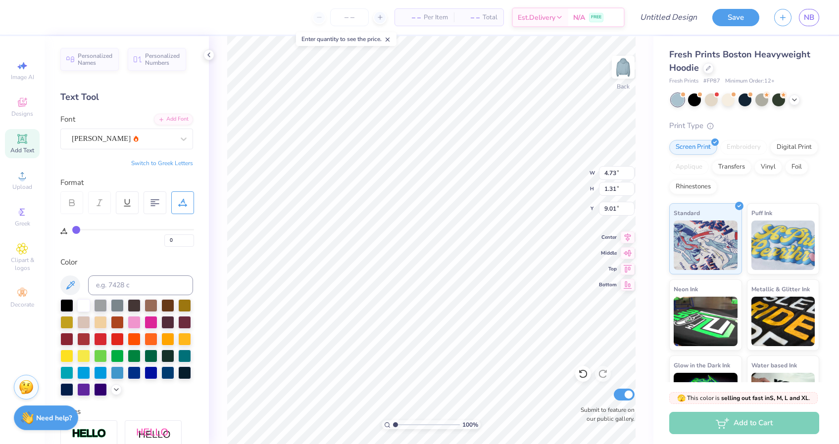
type input "5.03"
type input "1.28"
click at [111, 143] on div "[PERSON_NAME]" at bounding box center [123, 138] width 104 height 15
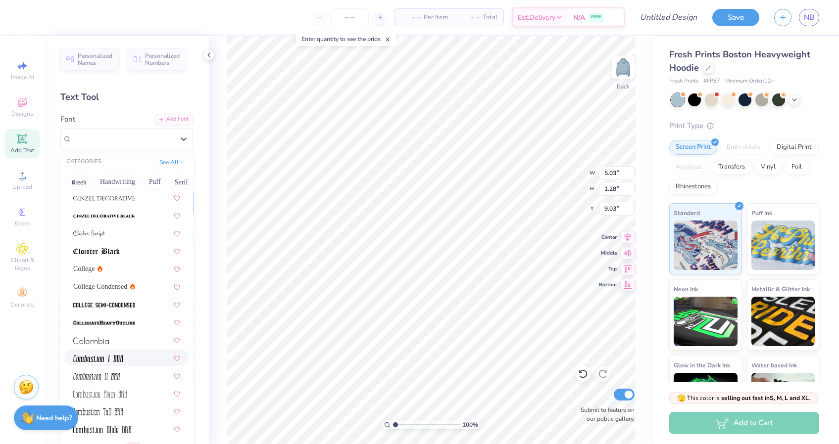
scroll to position [1232, 0]
click at [104, 287] on span "College Condensed" at bounding box center [100, 285] width 54 height 10
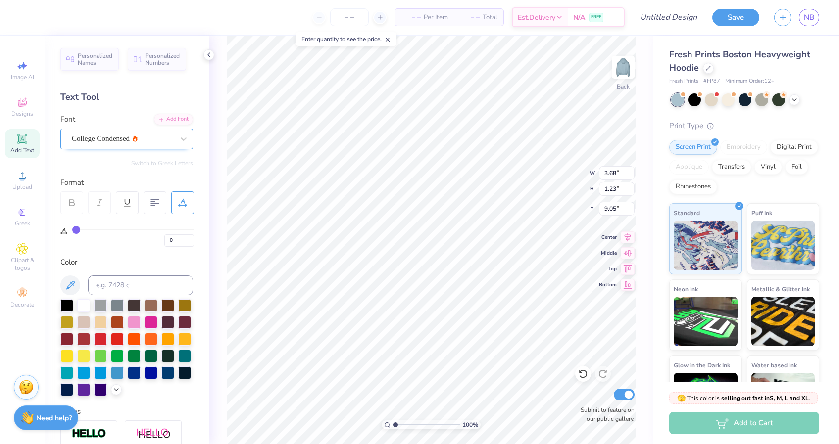
click at [110, 137] on div "College Condensed" at bounding box center [123, 138] width 104 height 15
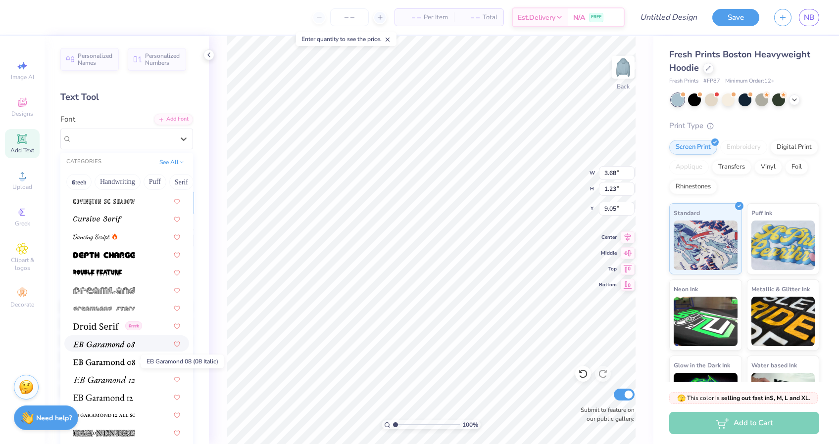
scroll to position [1636, 0]
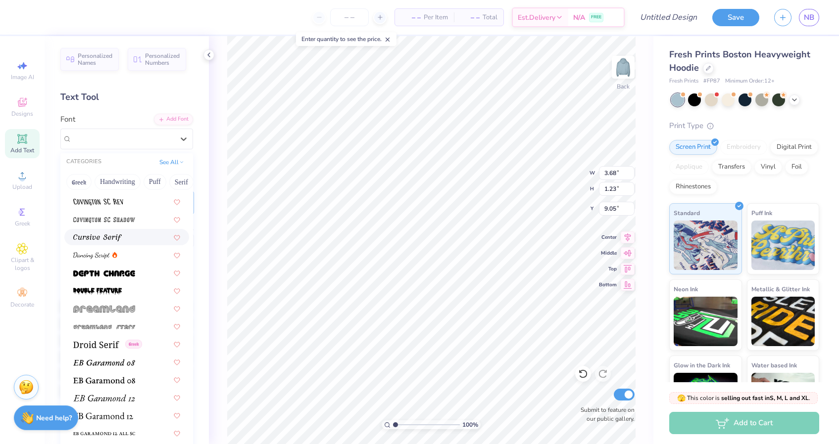
click at [134, 235] on div at bounding box center [126, 237] width 107 height 10
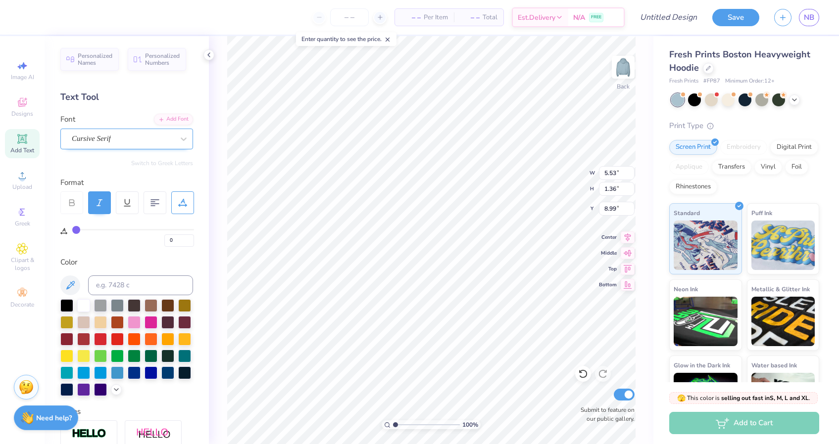
click at [135, 143] on div "Cursive Serif" at bounding box center [123, 138] width 104 height 15
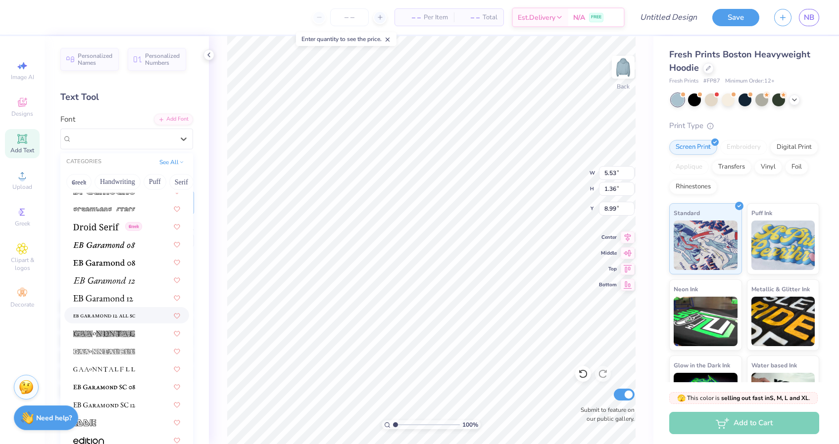
scroll to position [1778, 0]
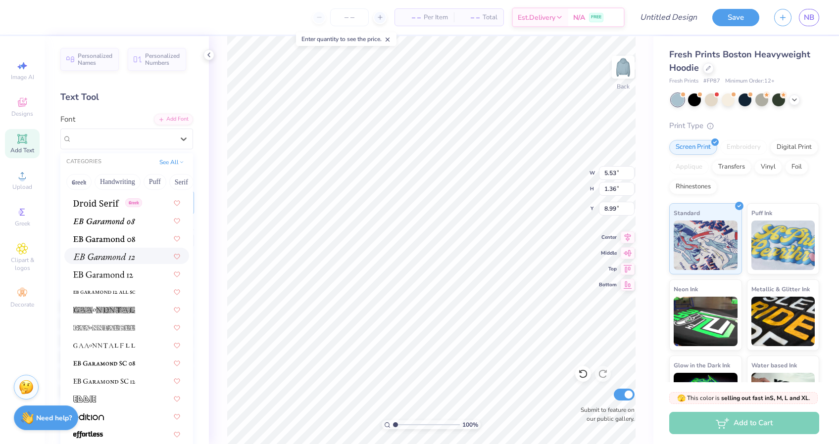
click at [125, 261] on div at bounding box center [126, 256] width 125 height 16
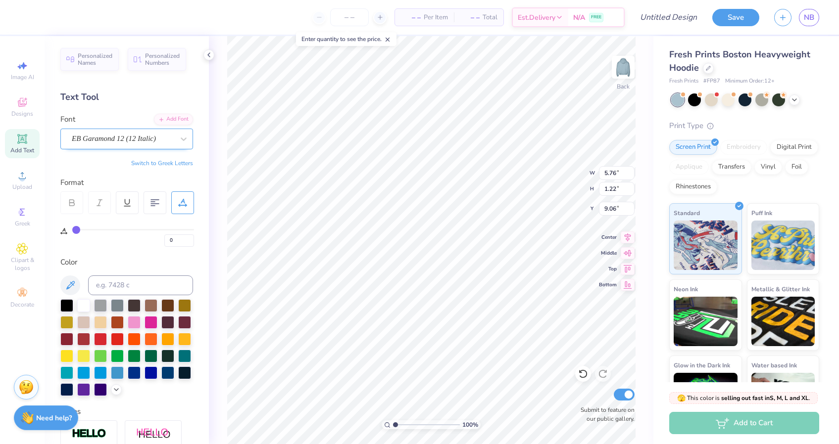
click at [115, 139] on div "EB Garamond 12 (12 Italic)" at bounding box center [123, 138] width 104 height 15
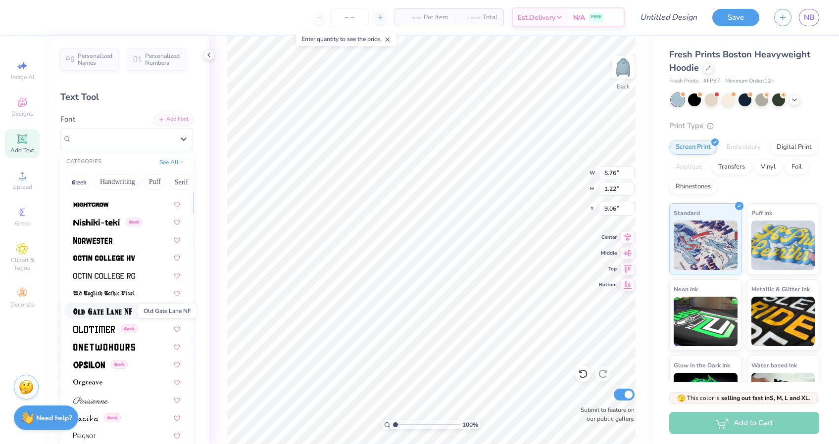
scroll to position [3848, 0]
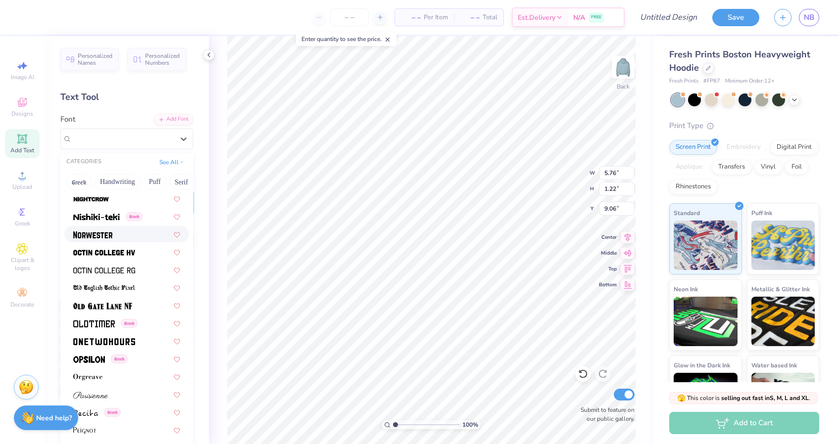
click at [126, 231] on div at bounding box center [126, 234] width 107 height 10
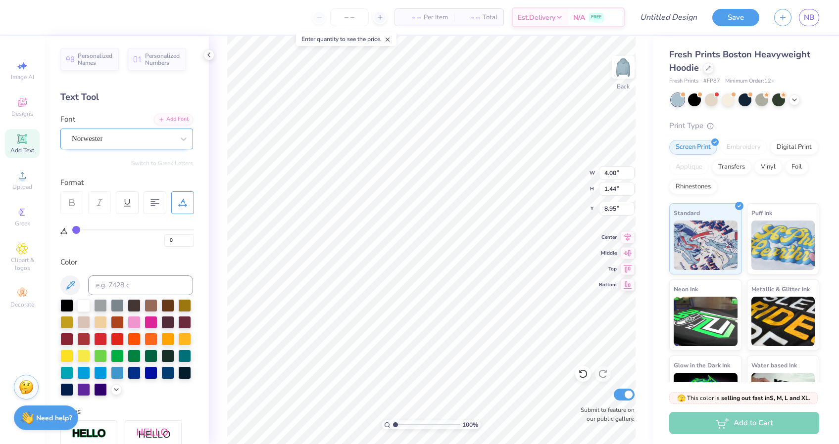
click at [160, 137] on div "Norwester" at bounding box center [123, 138] width 104 height 15
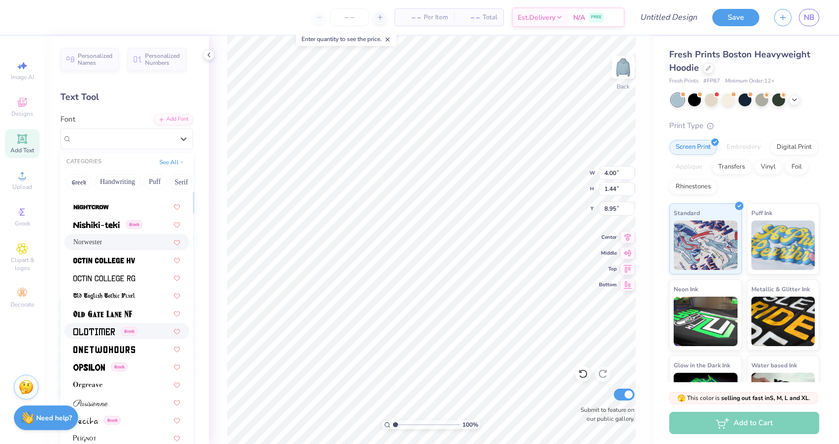
scroll to position [3826, 0]
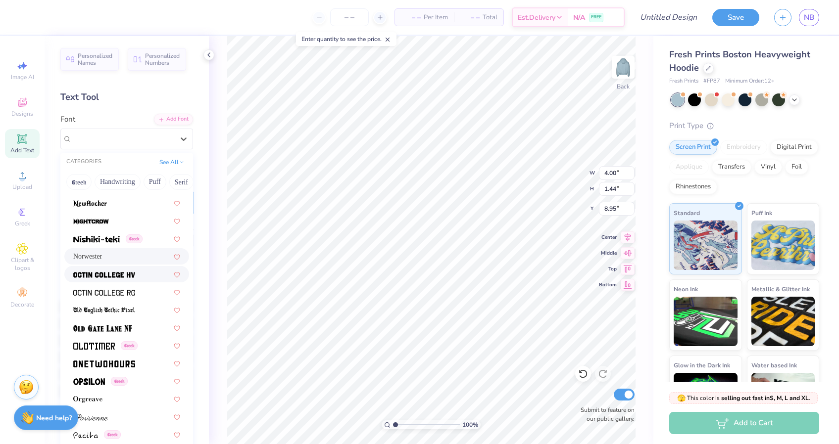
click at [136, 277] on div at bounding box center [126, 274] width 107 height 10
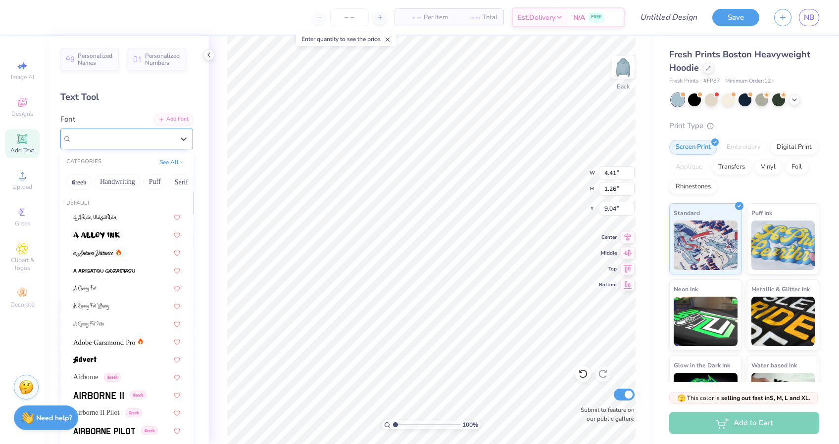
click at [171, 137] on div "Octin College Hv (Heavy)" at bounding box center [123, 138] width 104 height 15
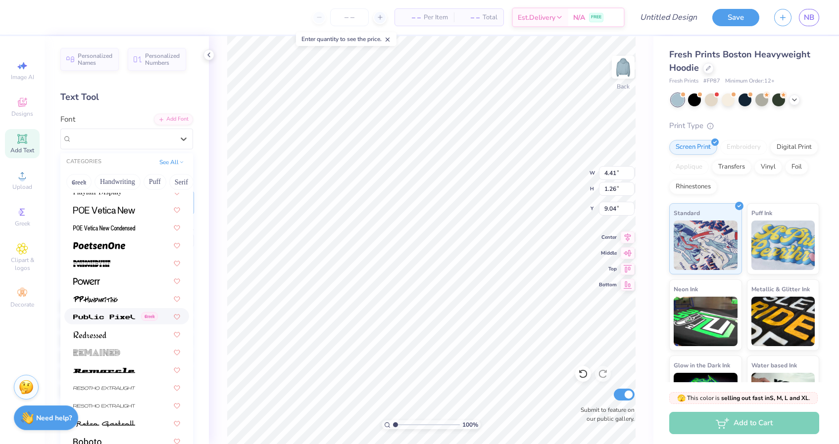
scroll to position [4186, 0]
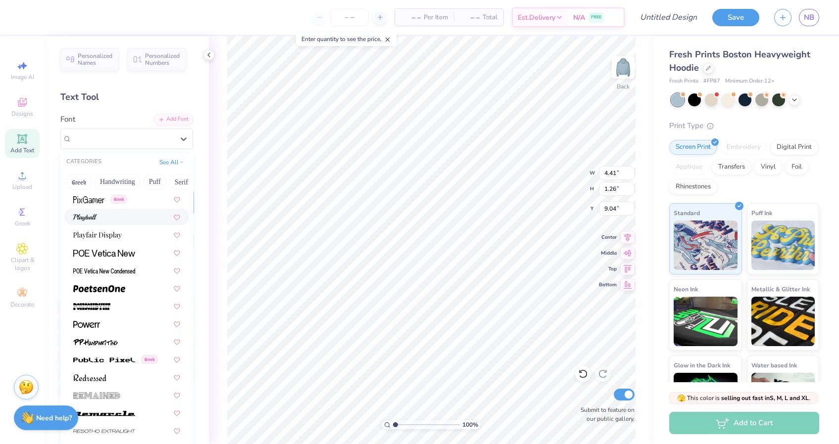
click at [118, 218] on div at bounding box center [126, 217] width 107 height 10
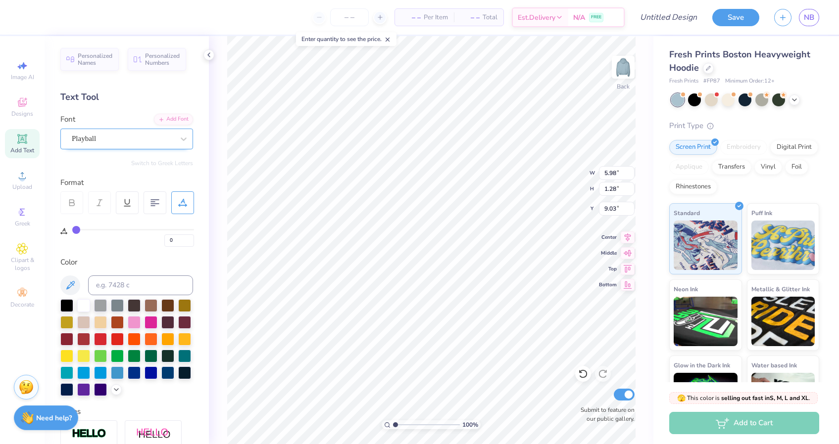
click at [137, 137] on div "Playball" at bounding box center [123, 138] width 104 height 15
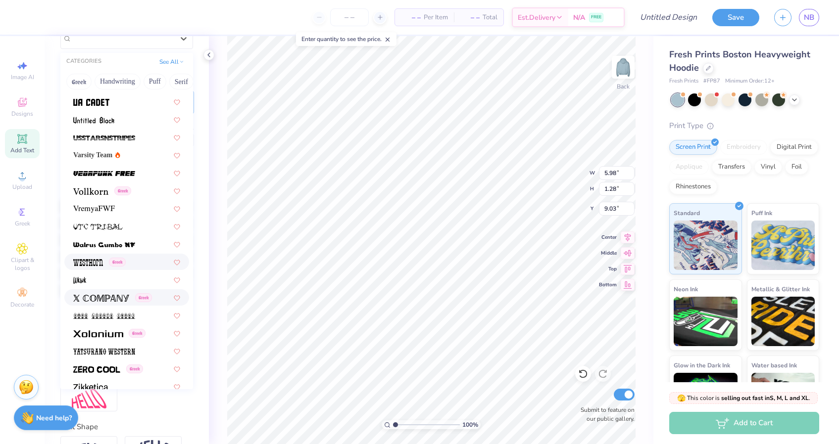
scroll to position [5265, 0]
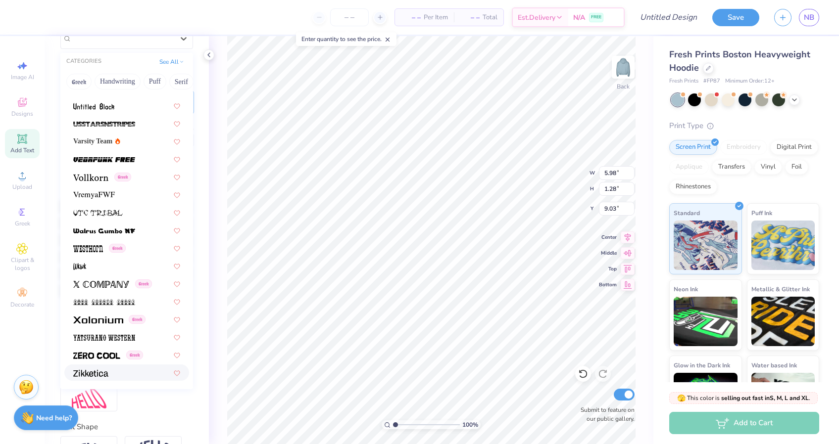
click at [115, 376] on div at bounding box center [126, 373] width 107 height 10
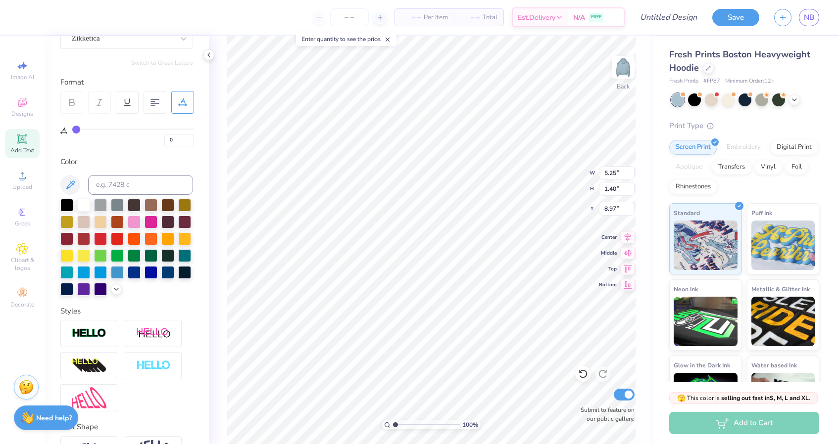
scroll to position [101, 0]
click at [225, 179] on div "100 % Back W 5.25 5.25 " H 1.40 1.40 " Y 8.97 8.97 " Center Middle Top Bottom S…" at bounding box center [431, 240] width 444 height 408
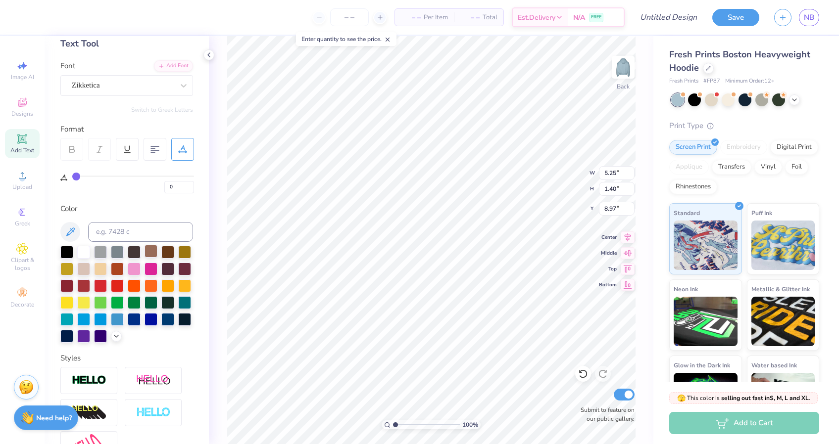
scroll to position [43, 0]
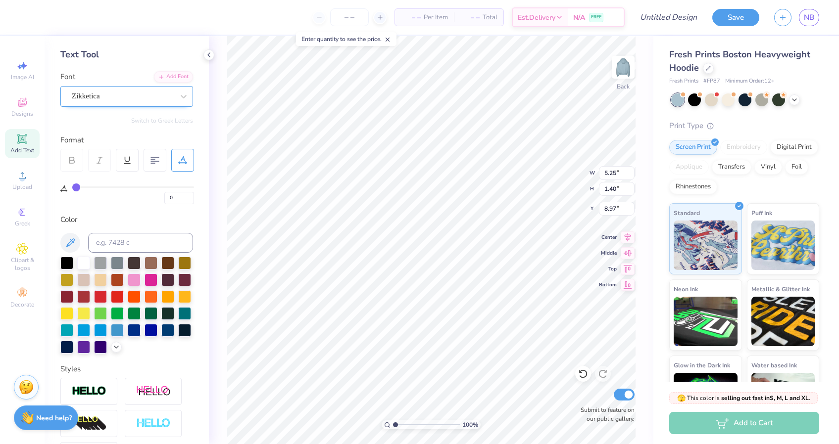
click at [140, 98] on div "Zikketica" at bounding box center [123, 96] width 104 height 15
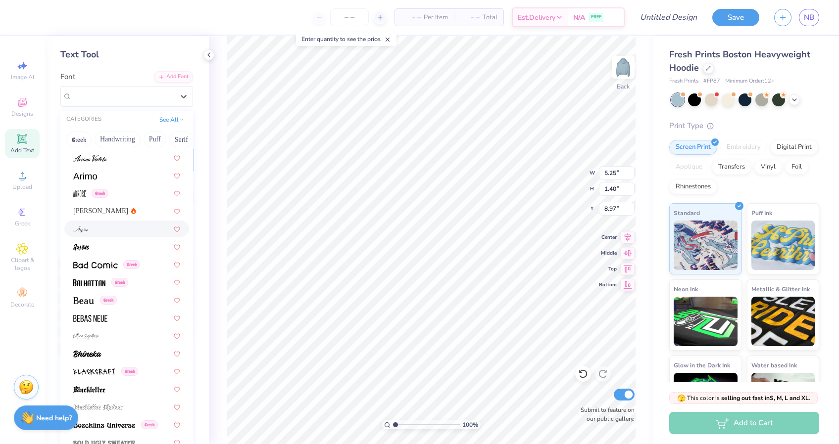
scroll to position [322, 0]
click at [120, 171] on div at bounding box center [126, 173] width 107 height 10
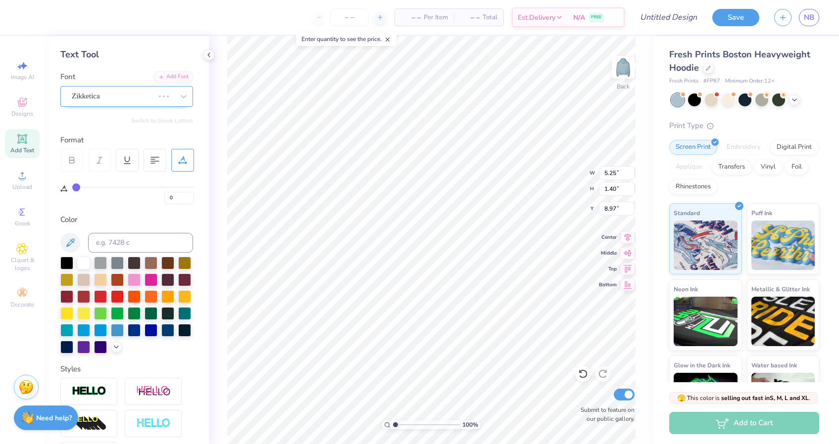
click at [181, 86] on div "Zikketica" at bounding box center [126, 96] width 133 height 21
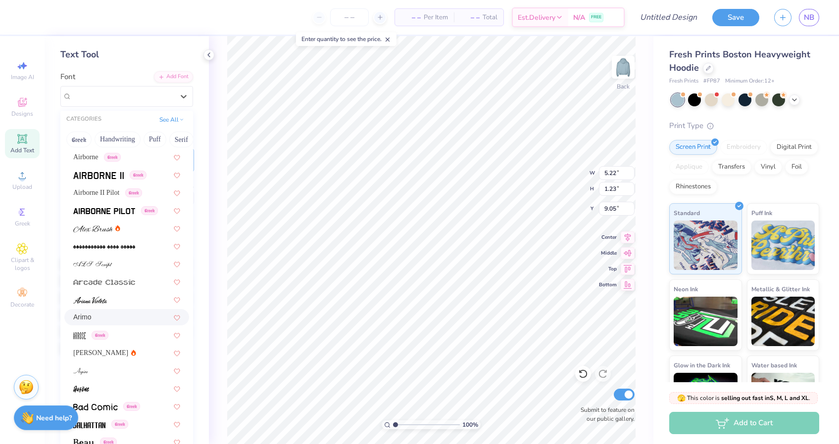
scroll to position [182, 0]
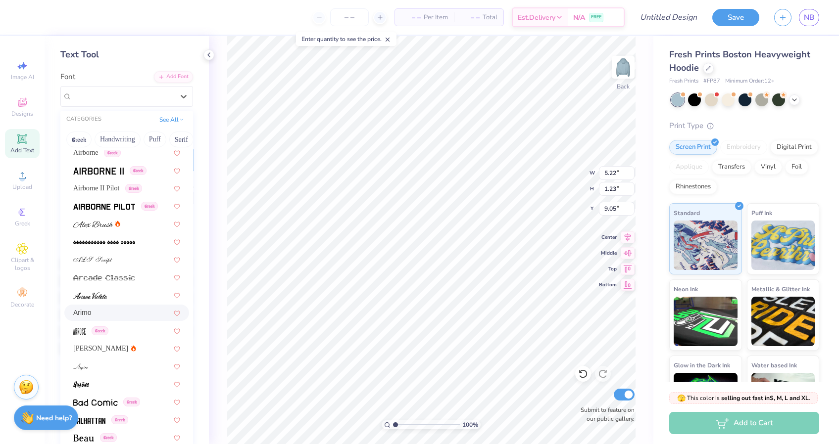
click at [131, 308] on div "Arimo" at bounding box center [126, 313] width 107 height 10
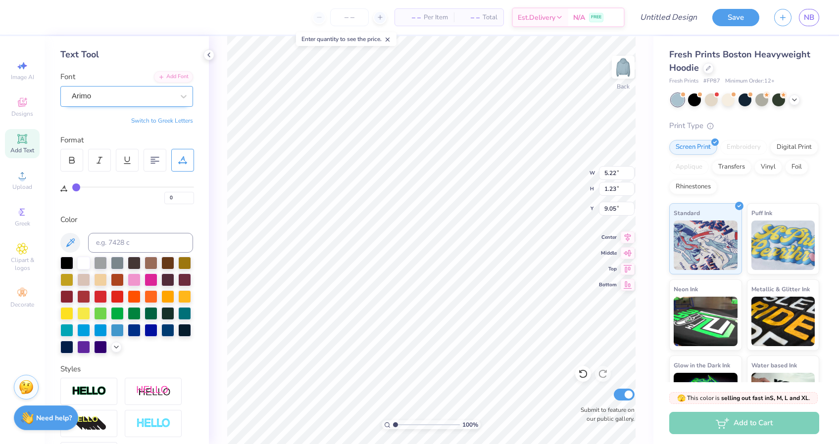
click at [147, 94] on div "Arimo" at bounding box center [123, 96] width 104 height 15
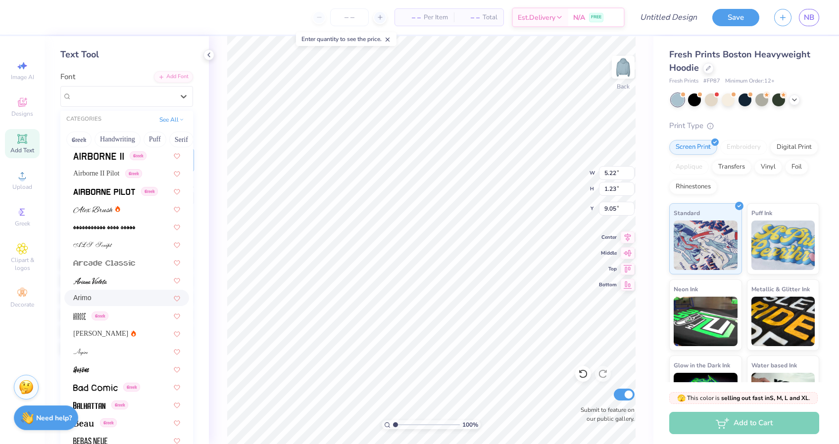
scroll to position [199, 0]
click at [138, 345] on div at bounding box center [126, 349] width 107 height 10
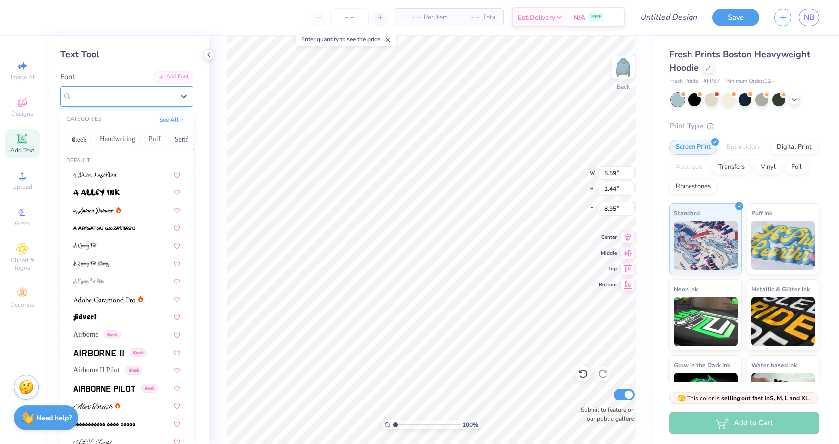
click at [120, 94] on div "Aspire" at bounding box center [123, 96] width 104 height 15
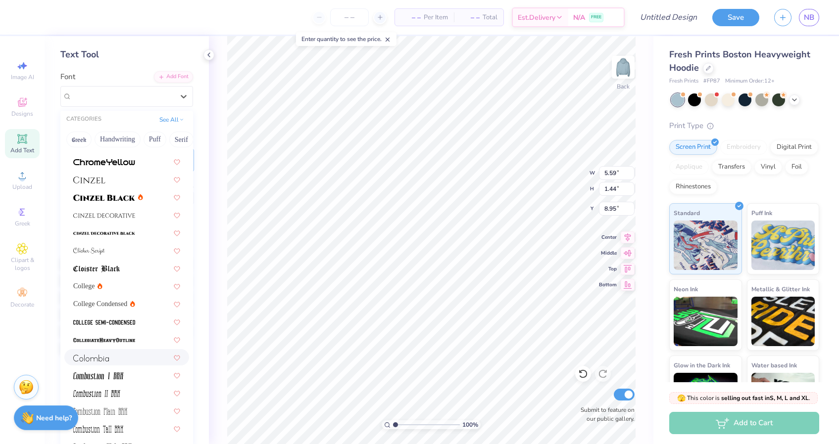
scroll to position [1260, 0]
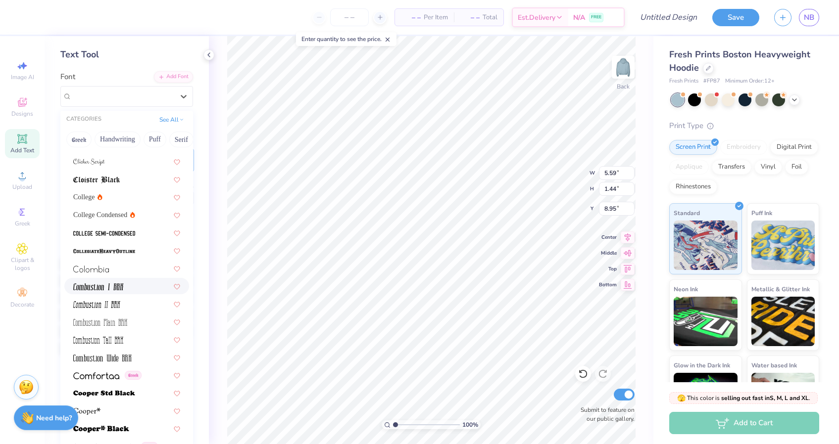
click at [127, 286] on div at bounding box center [126, 286] width 107 height 10
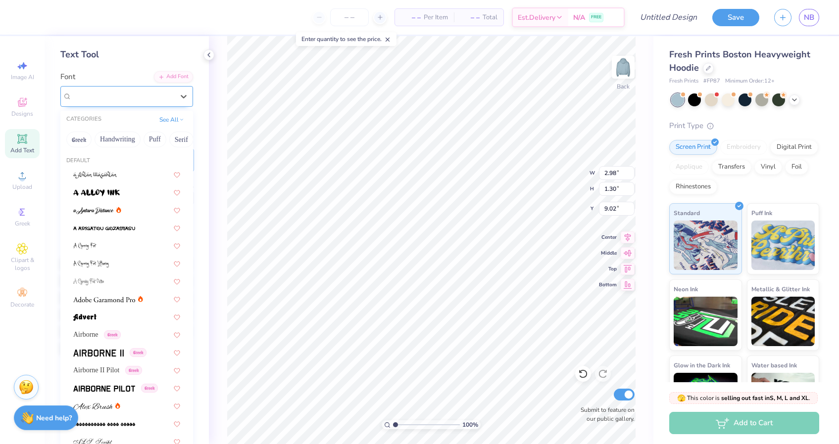
click at [163, 100] on div "Combustion I BRK" at bounding box center [123, 96] width 104 height 15
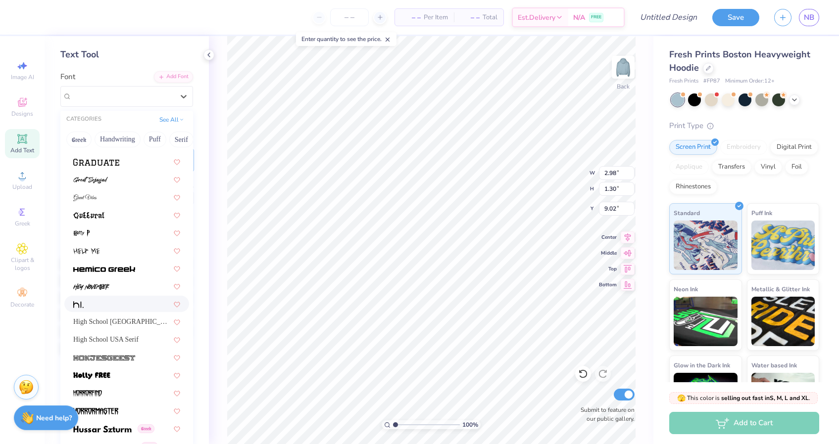
scroll to position [2355, 0]
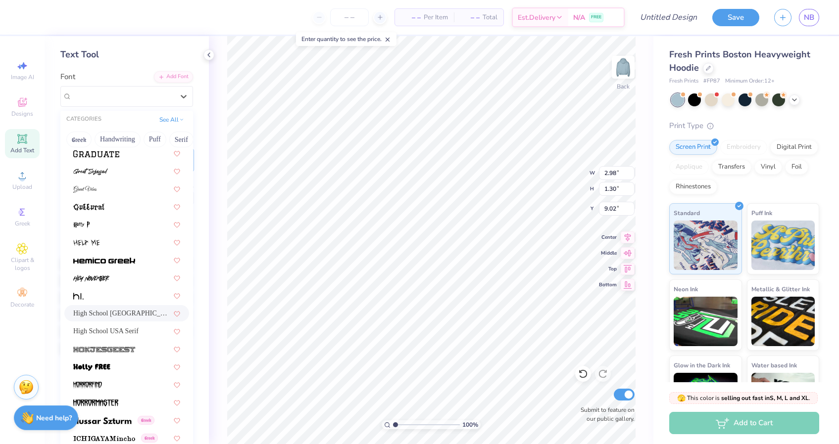
click at [122, 311] on span "High School [GEOGRAPHIC_DATA] Sans" at bounding box center [121, 313] width 97 height 10
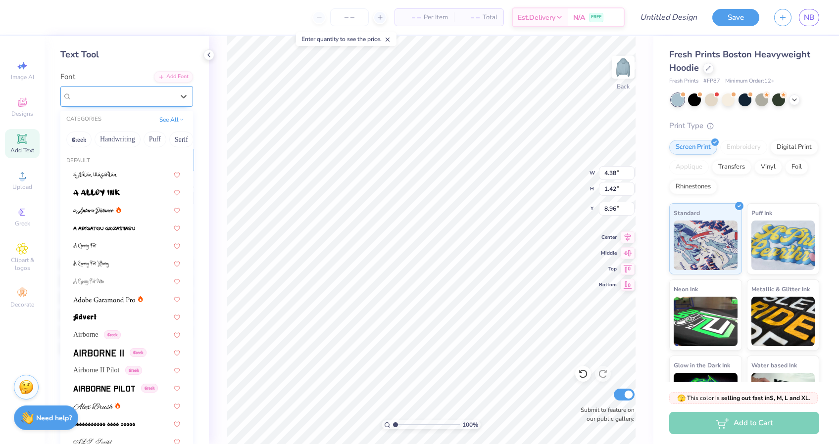
click at [171, 105] on div "High School [GEOGRAPHIC_DATA] Sans" at bounding box center [126, 96] width 133 height 21
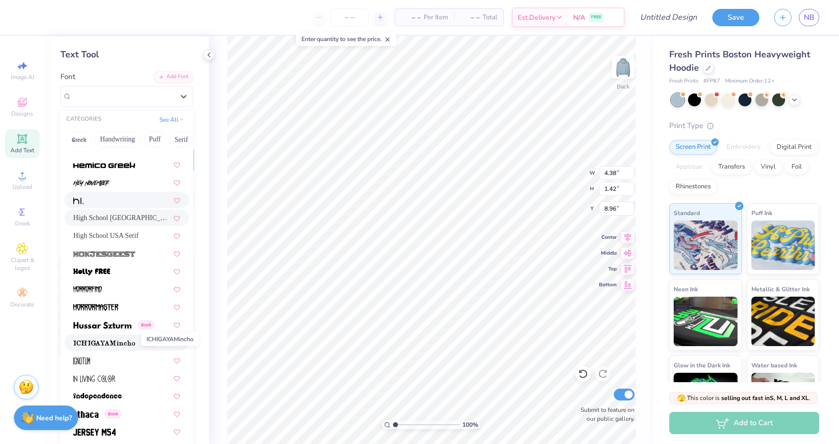
scroll to position [2457, 0]
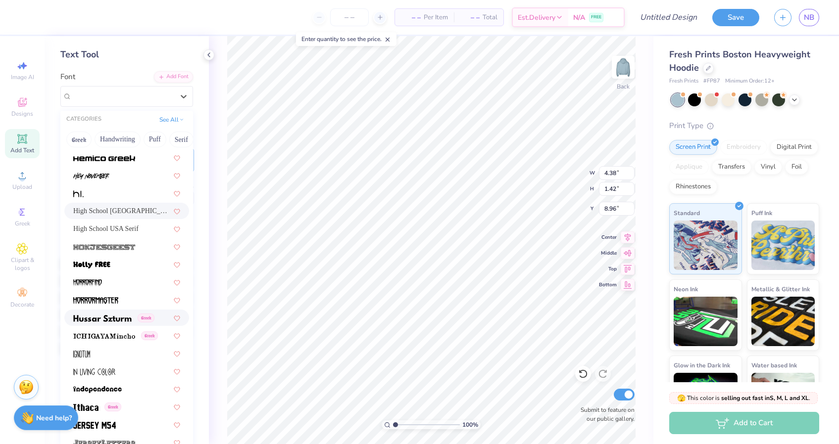
click at [113, 319] on img at bounding box center [102, 318] width 58 height 7
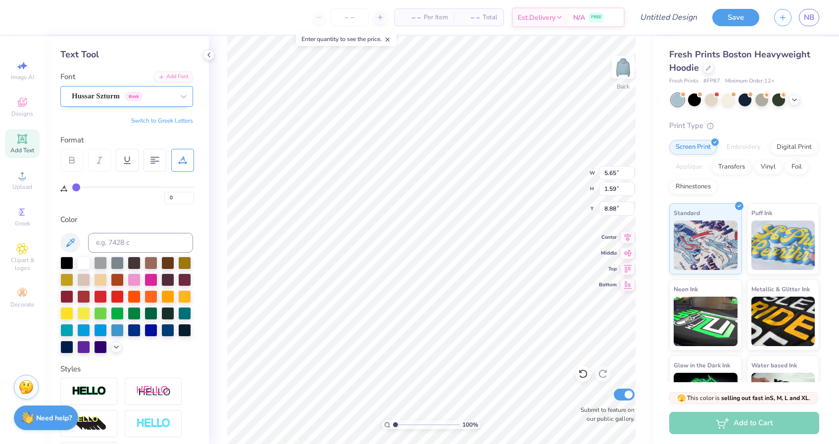
click at [153, 97] on div "Hussar Szturm Greek" at bounding box center [123, 96] width 104 height 15
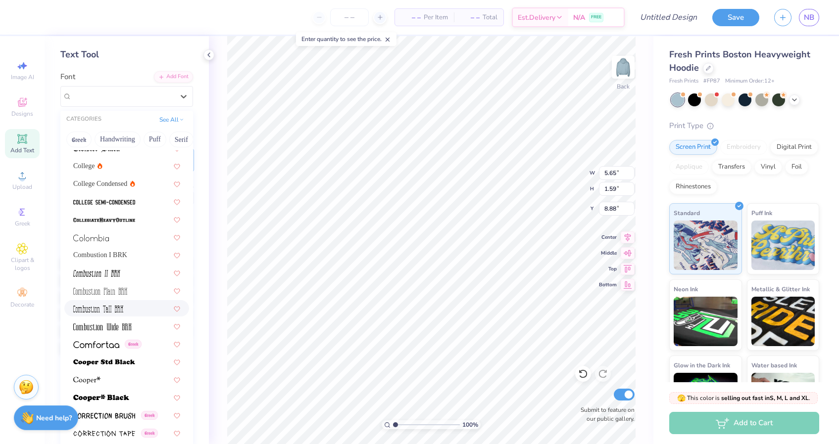
scroll to position [1287, 0]
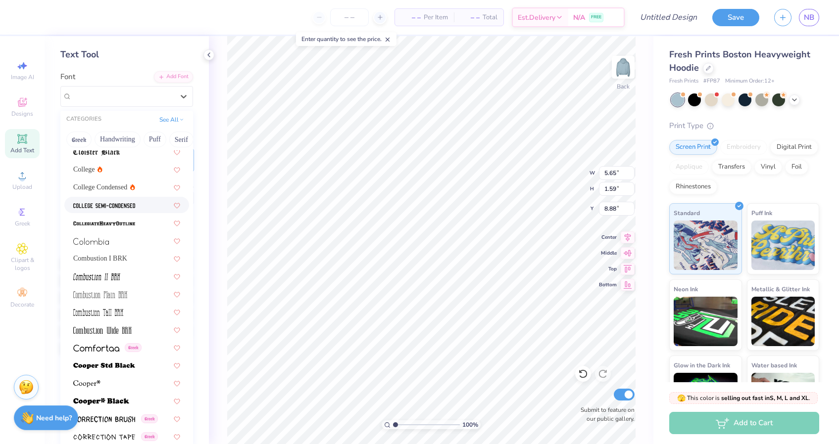
click at [136, 206] on div at bounding box center [126, 205] width 107 height 10
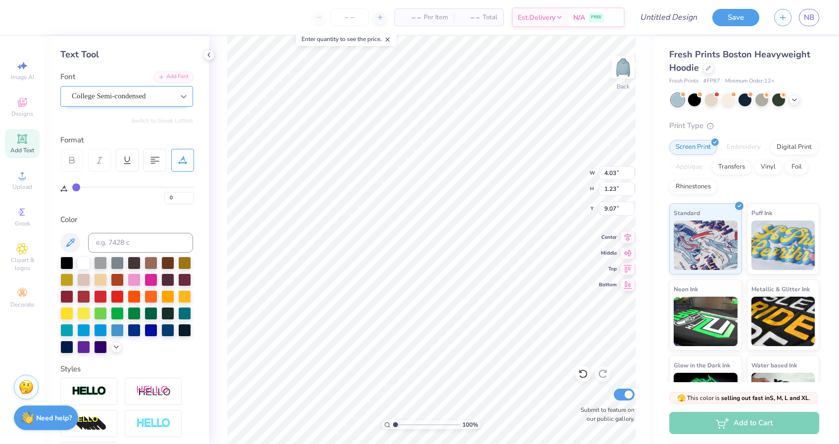
click at [177, 90] on div at bounding box center [184, 97] width 18 height 18
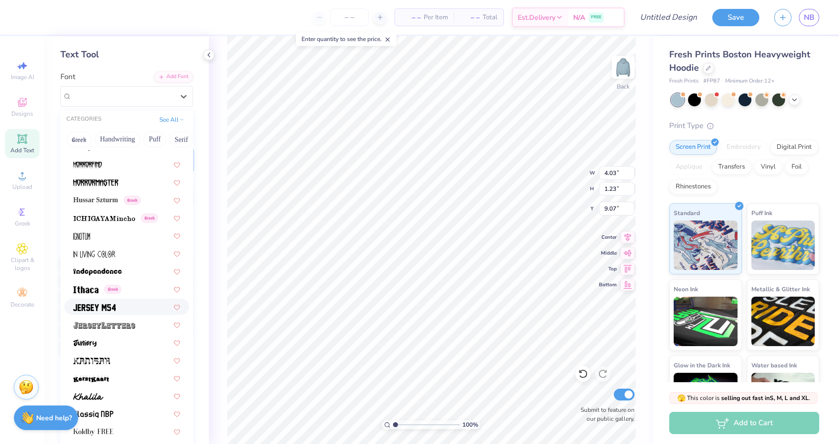
scroll to position [2575, 0]
click at [108, 232] on div at bounding box center [126, 235] width 107 height 10
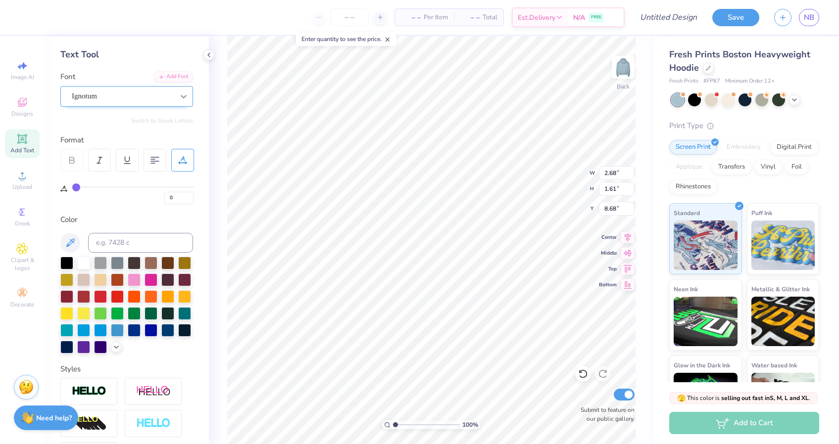
click at [176, 93] on div at bounding box center [184, 97] width 18 height 18
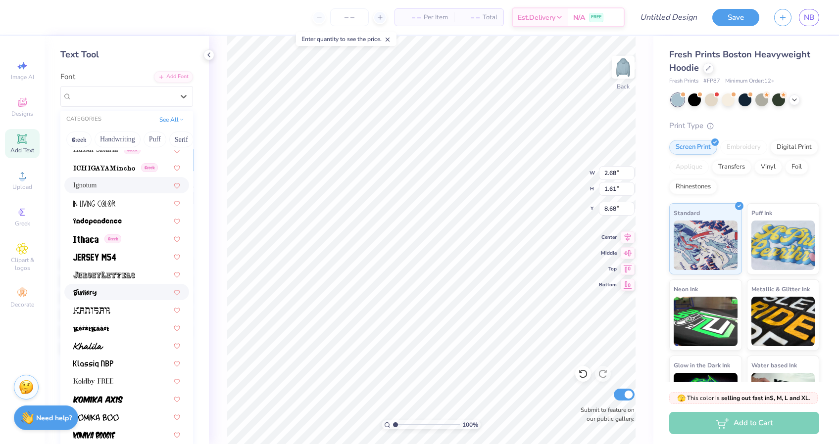
scroll to position [2633, 0]
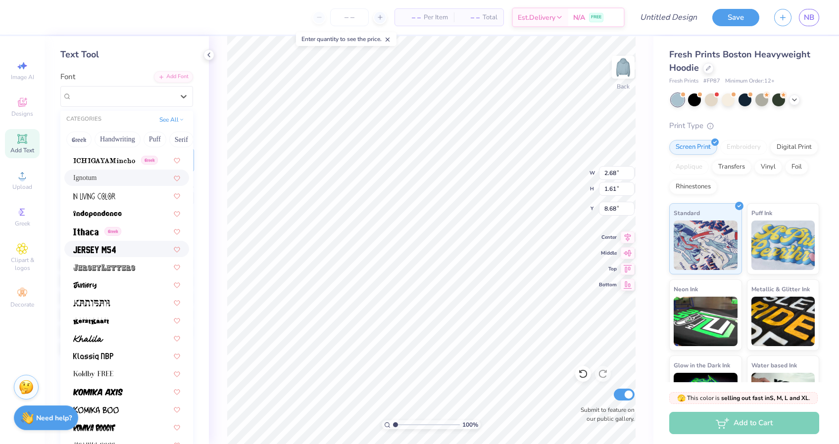
click at [122, 249] on div at bounding box center [126, 249] width 107 height 10
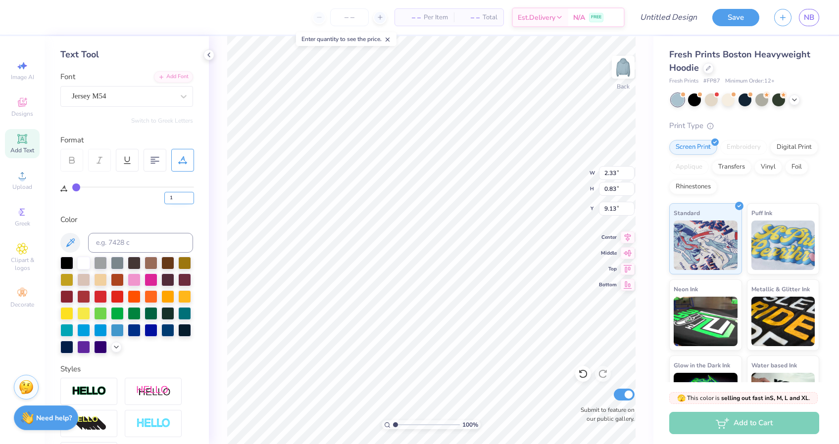
click at [190, 195] on input "1" at bounding box center [179, 198] width 30 height 12
click at [190, 195] on input "2" at bounding box center [179, 198] width 30 height 12
click at [112, 345] on icon at bounding box center [116, 346] width 8 height 8
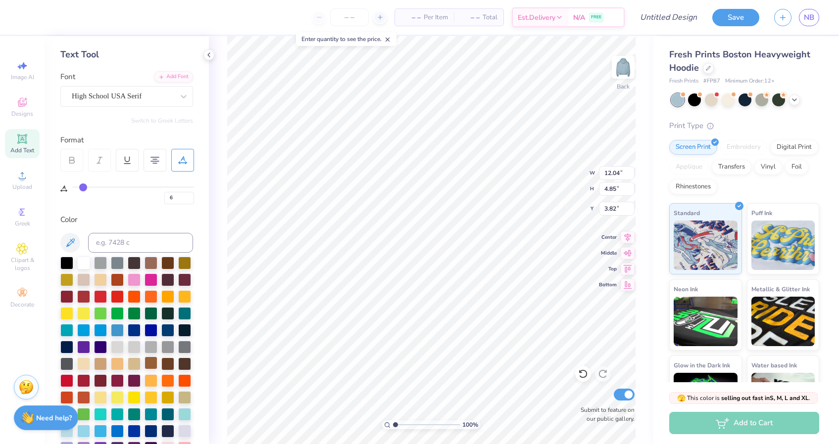
scroll to position [107, 0]
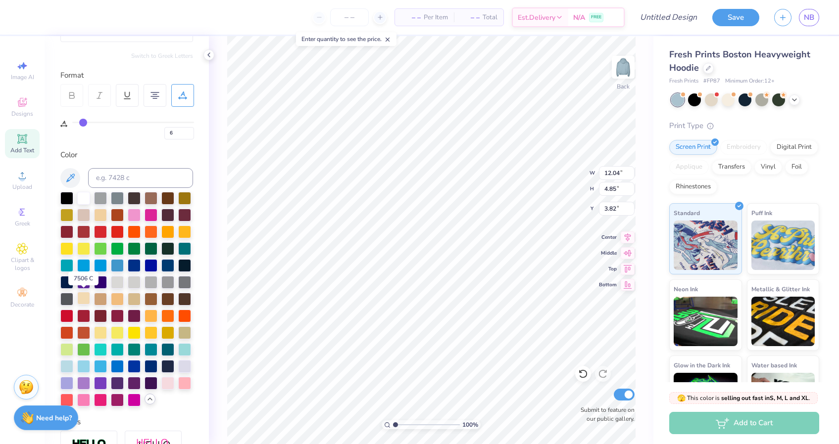
click at [85, 296] on div at bounding box center [83, 298] width 13 height 13
click at [102, 210] on div at bounding box center [100, 214] width 13 height 13
click at [83, 197] on div at bounding box center [83, 197] width 13 height 13
click at [154, 94] on icon at bounding box center [154, 95] width 9 height 9
click at [157, 95] on icon at bounding box center [154, 95] width 9 height 9
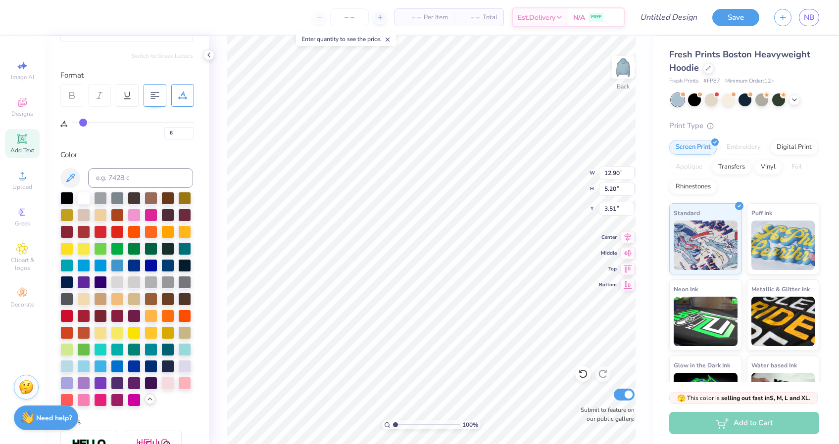
click at [157, 95] on icon at bounding box center [154, 95] width 9 height 9
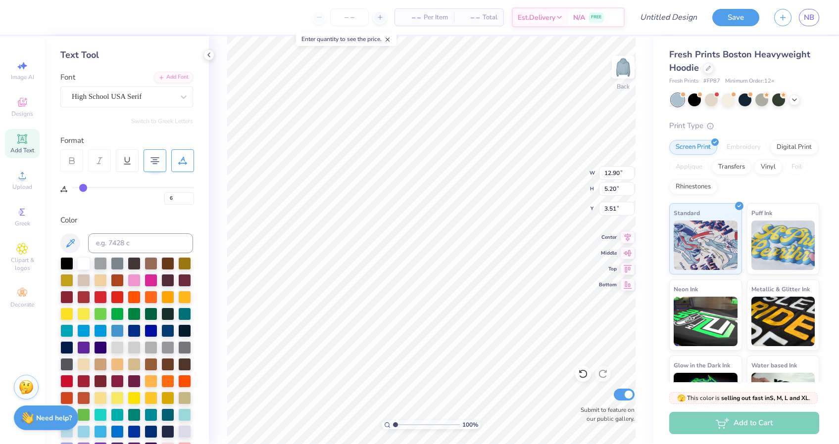
scroll to position [38, 0]
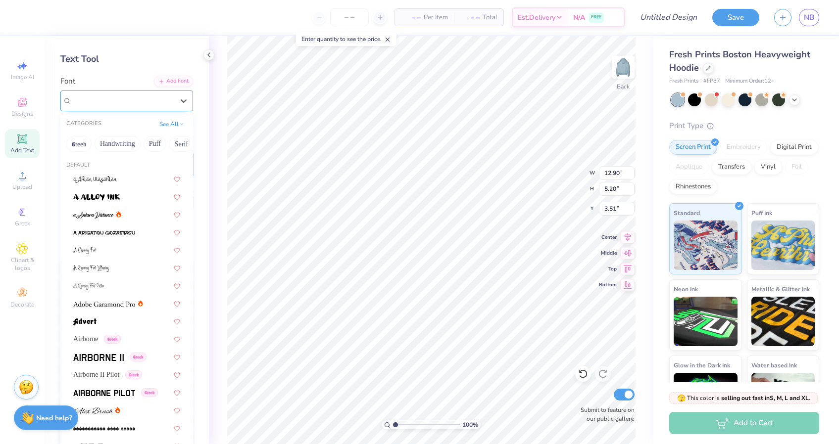
click at [153, 106] on div at bounding box center [123, 100] width 102 height 13
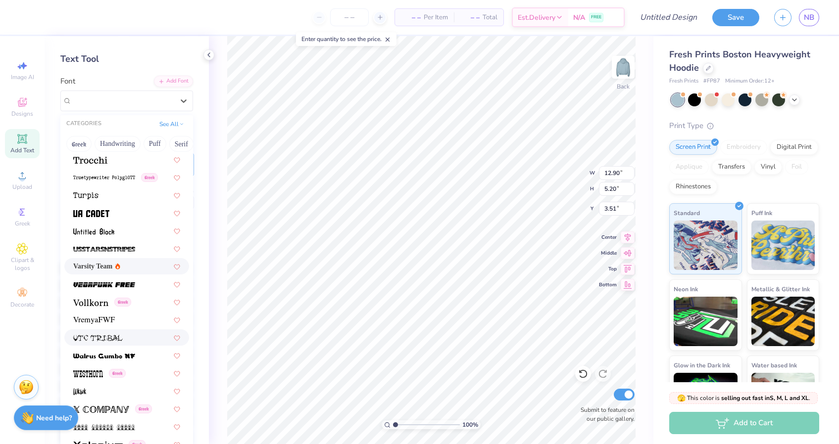
scroll to position [5198, 0]
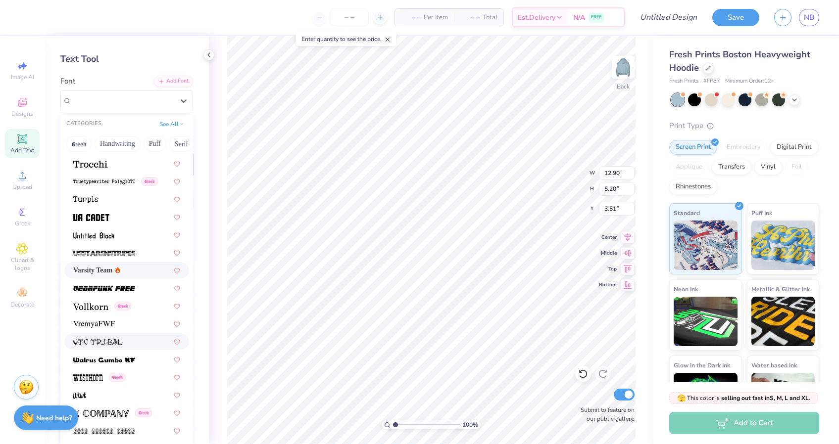
click at [149, 271] on div "Varsity Team" at bounding box center [126, 270] width 107 height 10
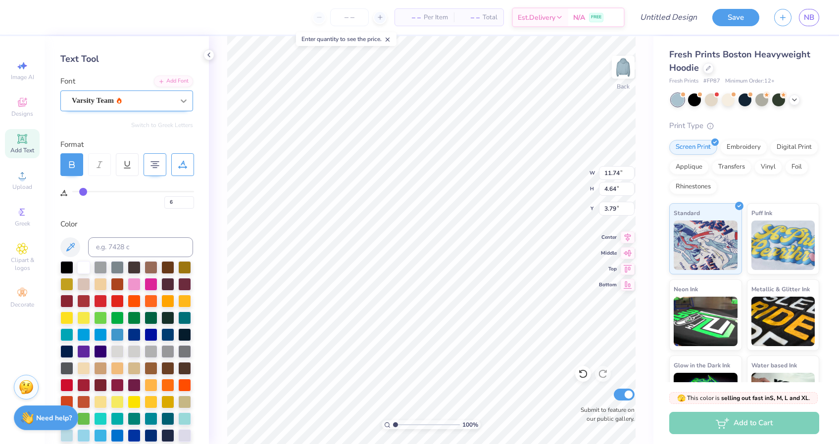
click at [184, 103] on icon at bounding box center [184, 101] width 10 height 10
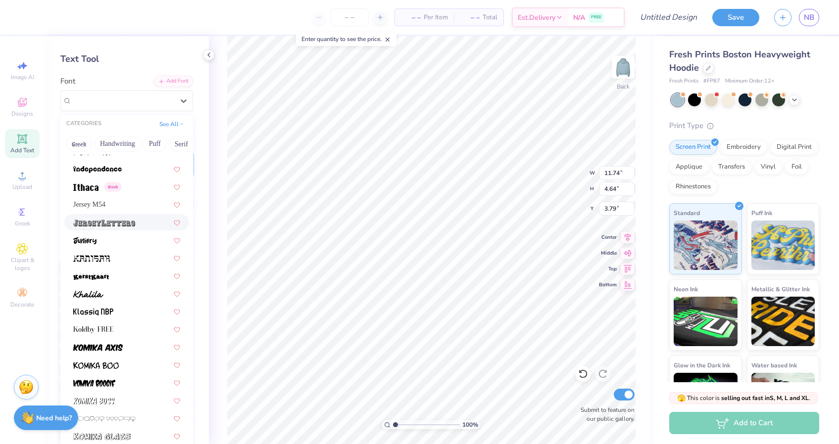
scroll to position [2656, 0]
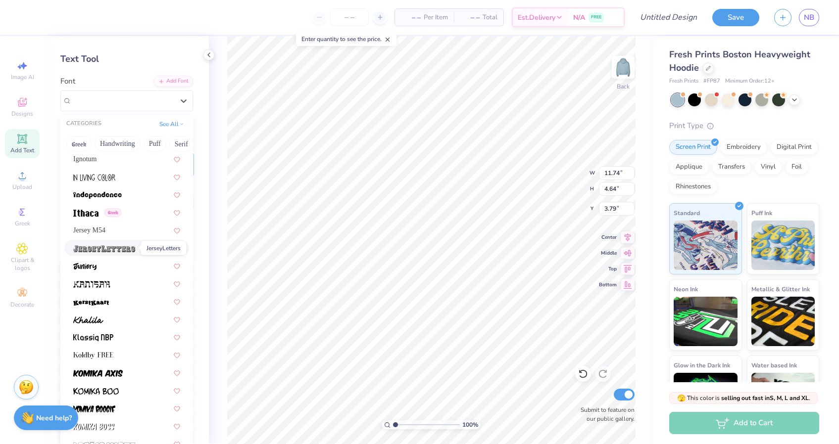
click at [121, 249] on img at bounding box center [104, 248] width 62 height 7
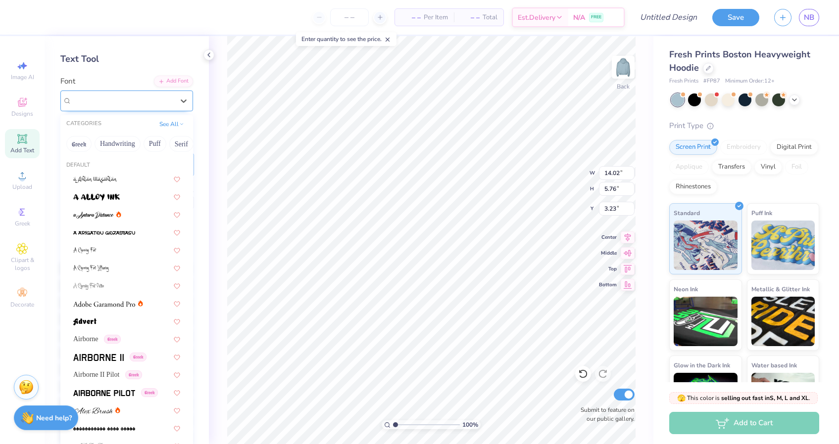
click at [152, 95] on div "JerseyLetters" at bounding box center [123, 100] width 104 height 15
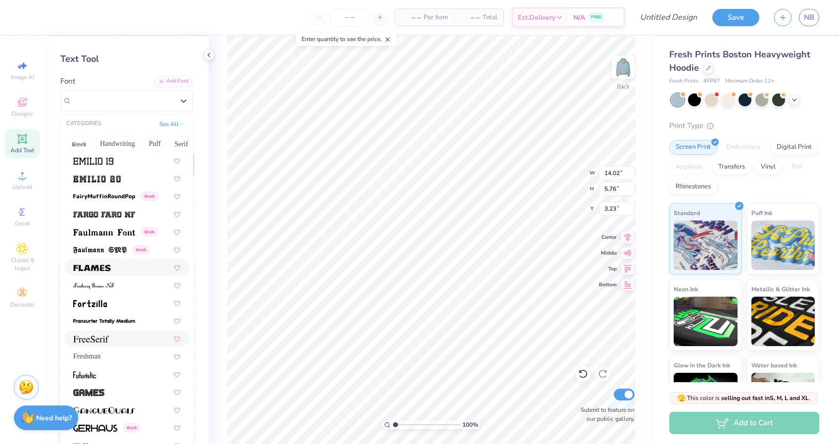
scroll to position [2032, 0]
click at [93, 358] on span "Freshman" at bounding box center [86, 356] width 27 height 10
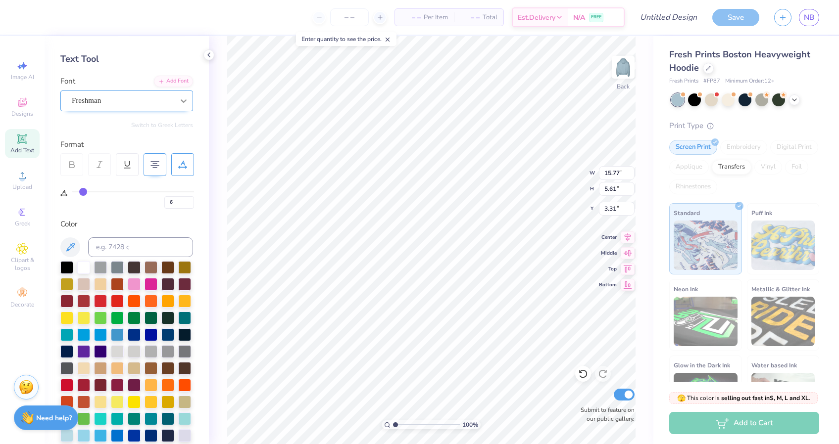
click at [191, 104] on div at bounding box center [184, 101] width 18 height 18
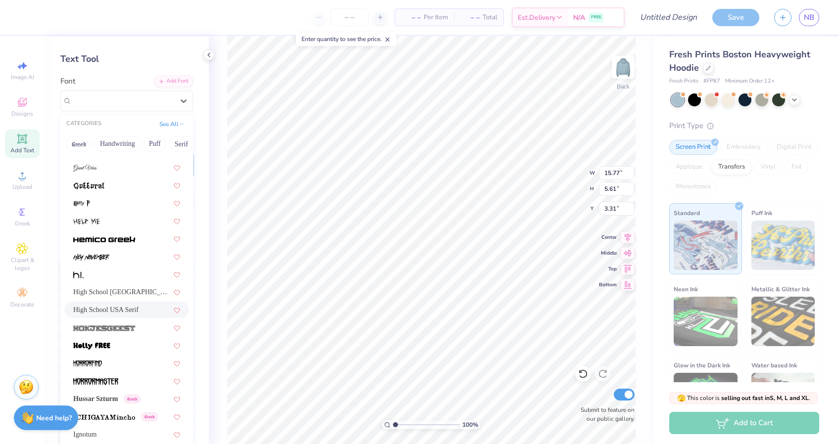
scroll to position [2380, 0]
click at [116, 308] on span "High School USA Serif" at bounding box center [105, 310] width 65 height 10
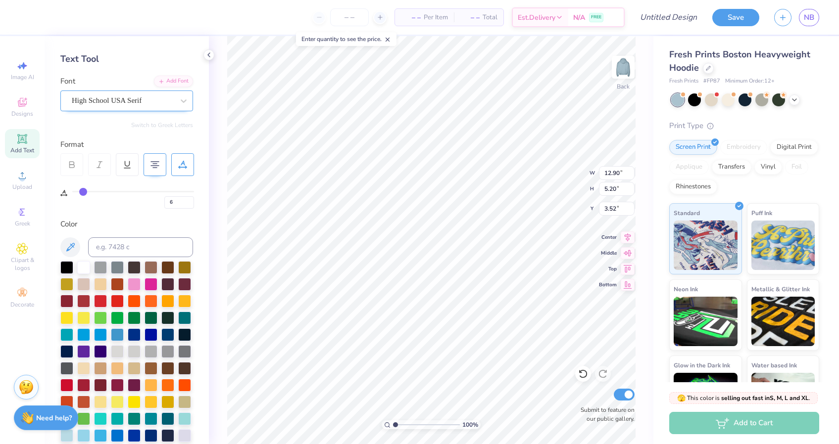
click at [171, 95] on div "High School USA Serif" at bounding box center [123, 100] width 104 height 15
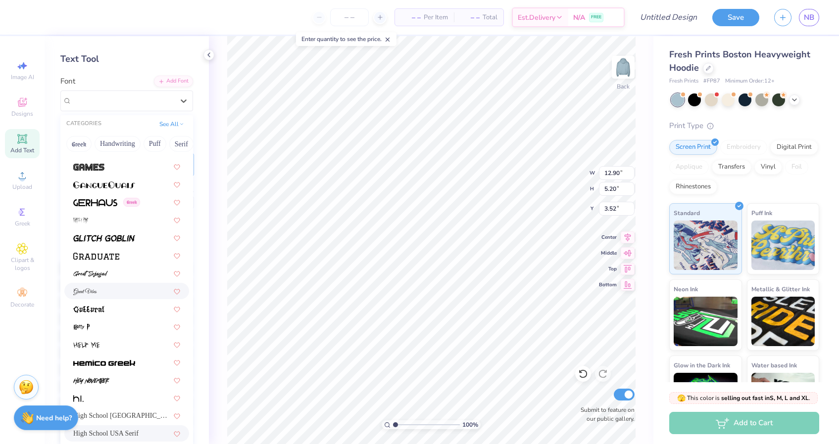
scroll to position [2320, 0]
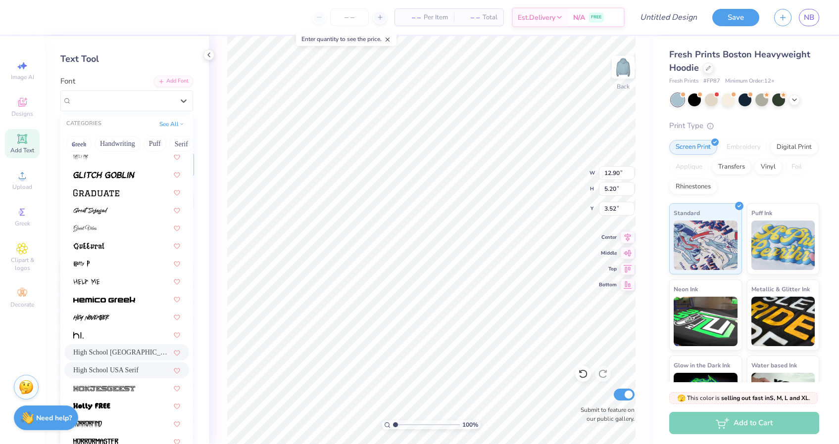
click at [114, 350] on span "High School [GEOGRAPHIC_DATA] Sans" at bounding box center [121, 352] width 97 height 10
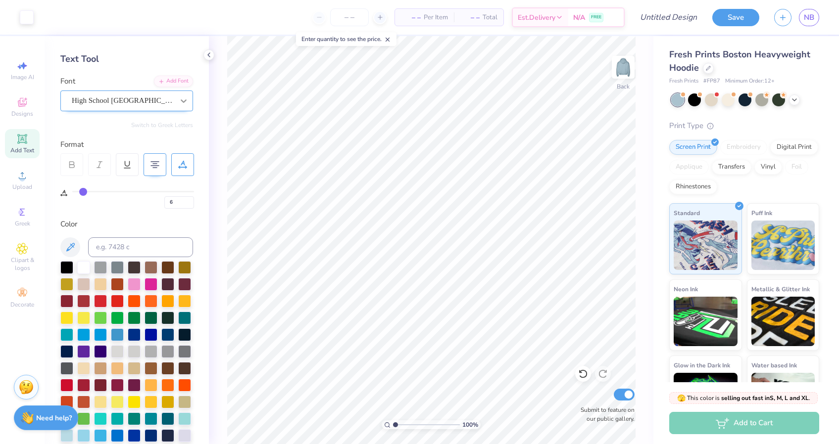
click at [184, 104] on icon at bounding box center [184, 101] width 10 height 10
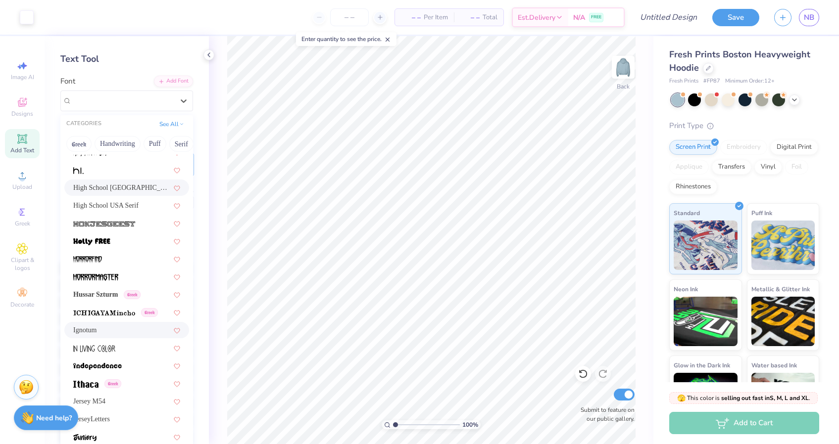
scroll to position [2481, 0]
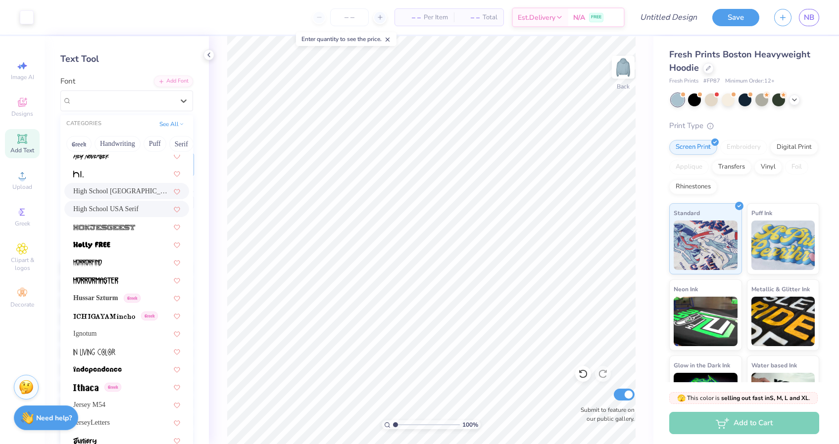
click at [139, 210] on span "High School USA Serif" at bounding box center [105, 209] width 65 height 10
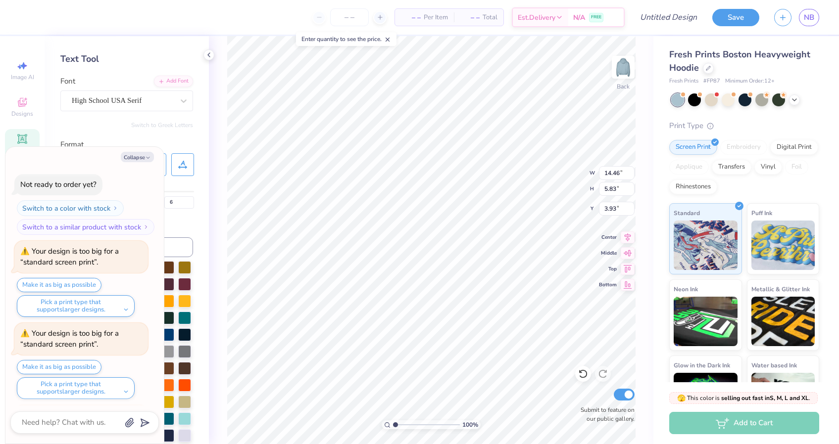
scroll to position [172, 0]
click at [144, 155] on button "Collapse" at bounding box center [137, 157] width 33 height 10
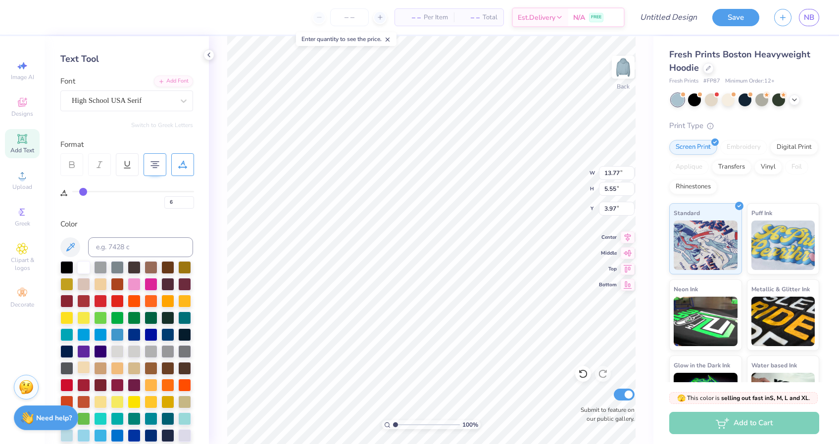
click at [83, 370] on div at bounding box center [83, 367] width 13 height 13
click at [72, 248] on icon at bounding box center [70, 247] width 12 height 12
click at [69, 245] on icon at bounding box center [70, 247] width 12 height 12
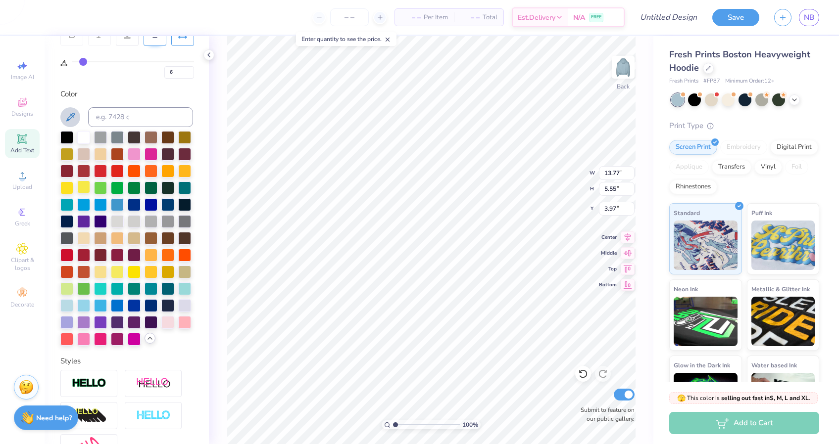
scroll to position [171, 0]
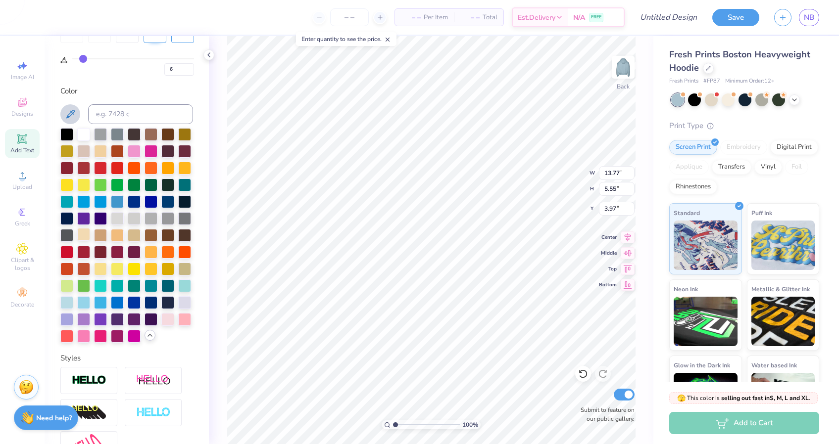
click at [87, 237] on div at bounding box center [83, 234] width 13 height 13
click at [74, 112] on icon at bounding box center [70, 114] width 12 height 12
click at [80, 131] on div at bounding box center [83, 133] width 13 height 13
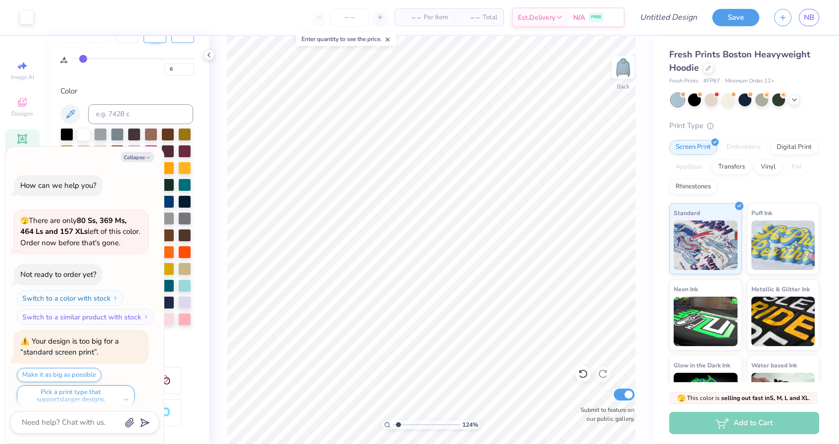
scroll to position [233, 0]
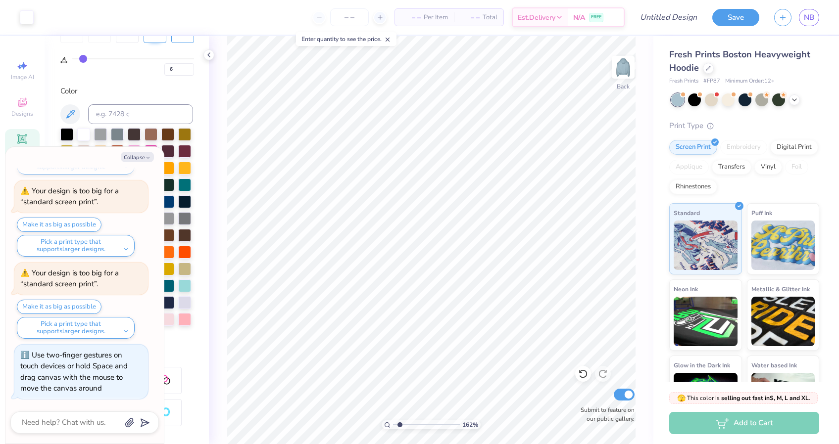
click at [399, 425] on input "range" at bounding box center [426, 425] width 67 height 9
drag, startPoint x: 401, startPoint y: 424, endPoint x: 391, endPoint y: 424, distance: 9.4
click at [393, 424] on input "range" at bounding box center [426, 425] width 67 height 9
click at [142, 154] on button "Collapse" at bounding box center [137, 157] width 33 height 10
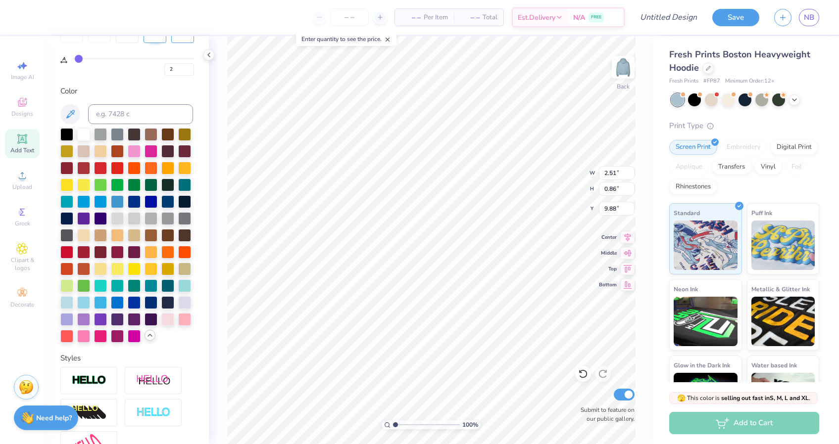
scroll to position [0, 0]
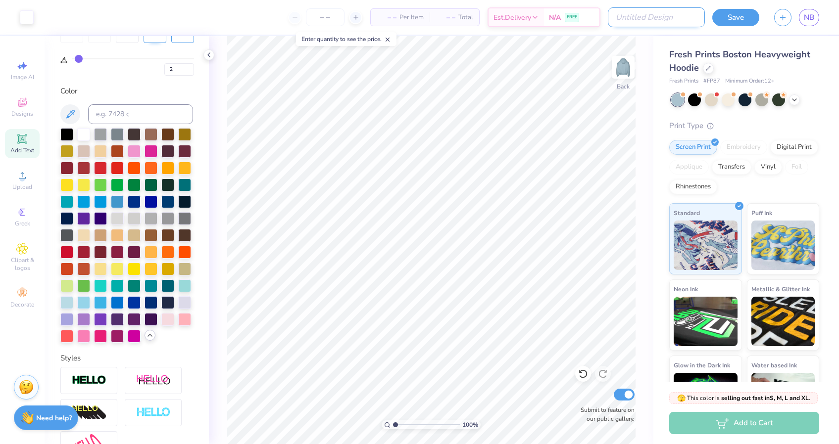
click at [667, 21] on input "Design Title" at bounding box center [656, 17] width 97 height 20
click at [750, 131] on div "Print Type Screen Print Embroidery Digital Print Applique Transfers Vinyl Foil …" at bounding box center [744, 273] width 150 height 307
click at [118, 113] on input at bounding box center [140, 114] width 105 height 20
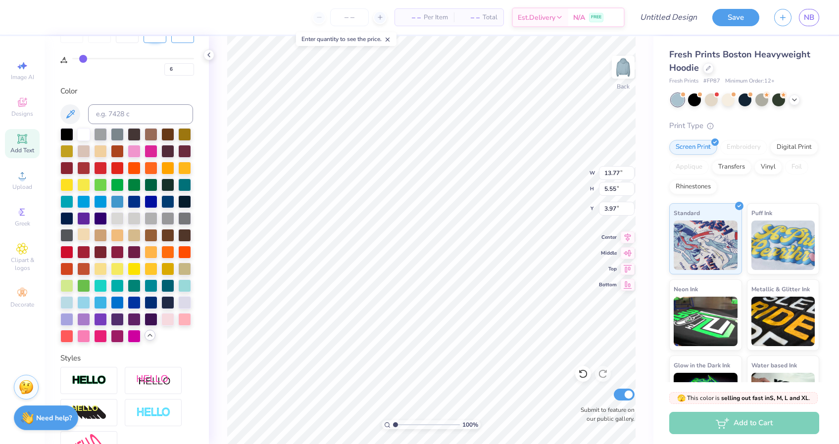
click at [85, 232] on div at bounding box center [83, 234] width 13 height 13
click at [97, 263] on div at bounding box center [100, 268] width 13 height 13
click at [167, 320] on div at bounding box center [167, 318] width 13 height 13
click at [84, 130] on div at bounding box center [83, 133] width 13 height 13
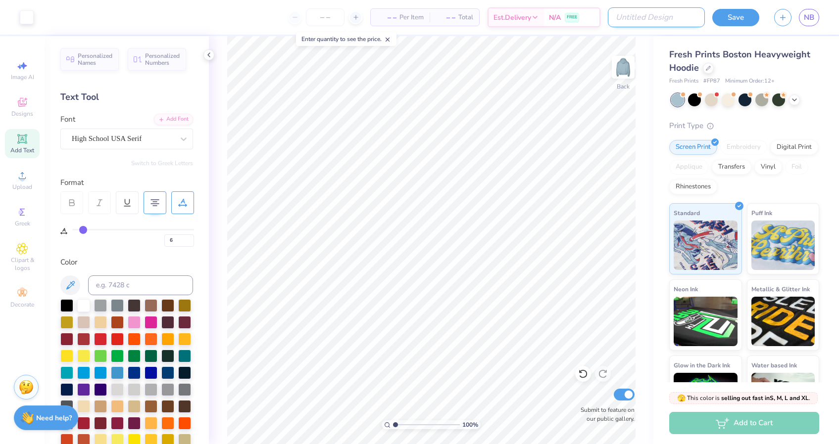
click at [681, 18] on input "Design Title" at bounding box center [656, 17] width 97 height 20
click at [742, 23] on button "Save" at bounding box center [735, 15] width 47 height 17
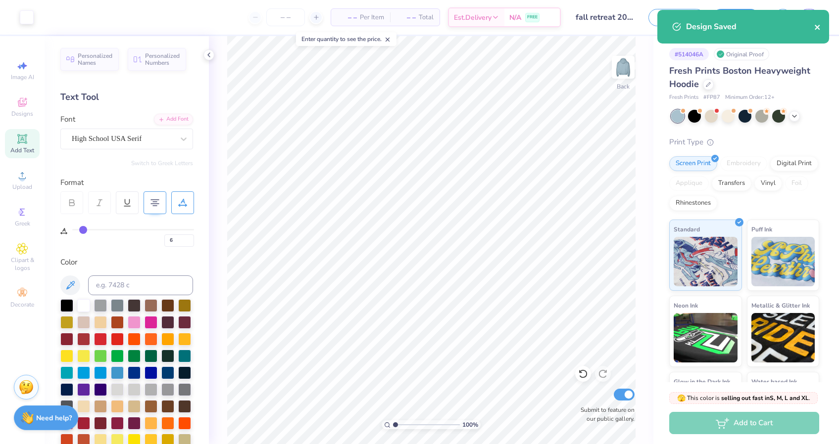
click at [819, 25] on icon "close" at bounding box center [817, 27] width 7 height 8
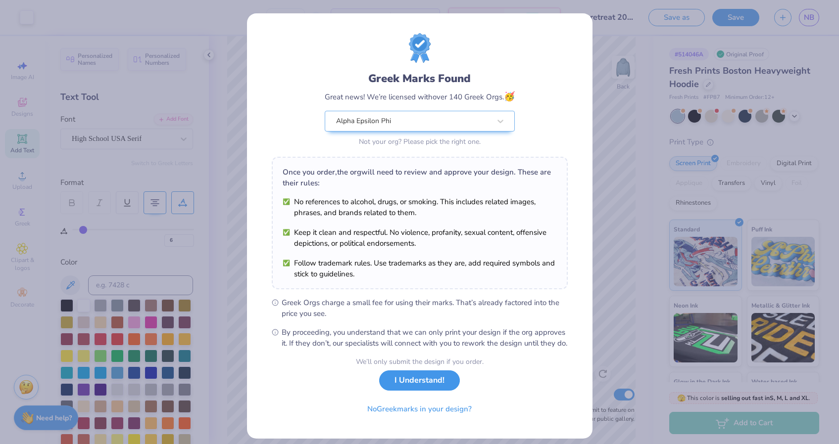
click at [429, 391] on button "I Understand!" at bounding box center [419, 381] width 81 height 20
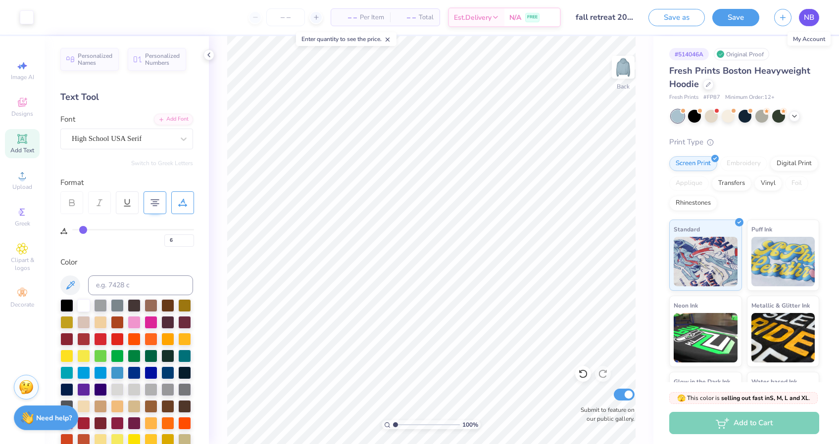
click at [805, 18] on span "NB" at bounding box center [808, 17] width 10 height 11
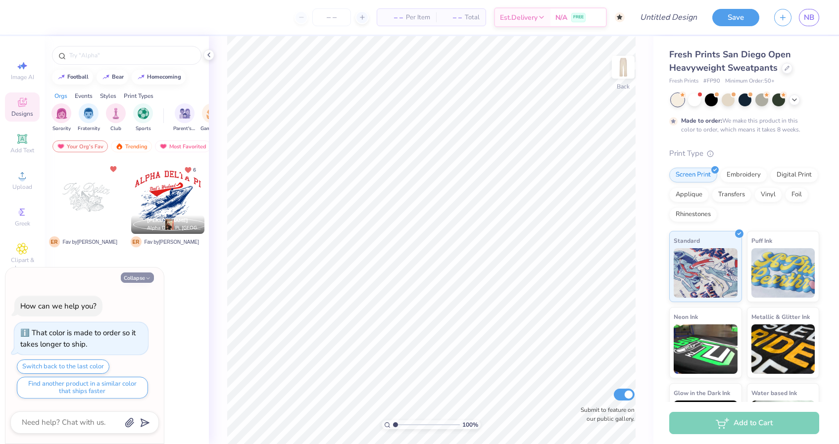
click at [133, 279] on button "Collapse" at bounding box center [137, 278] width 33 height 10
type textarea "x"
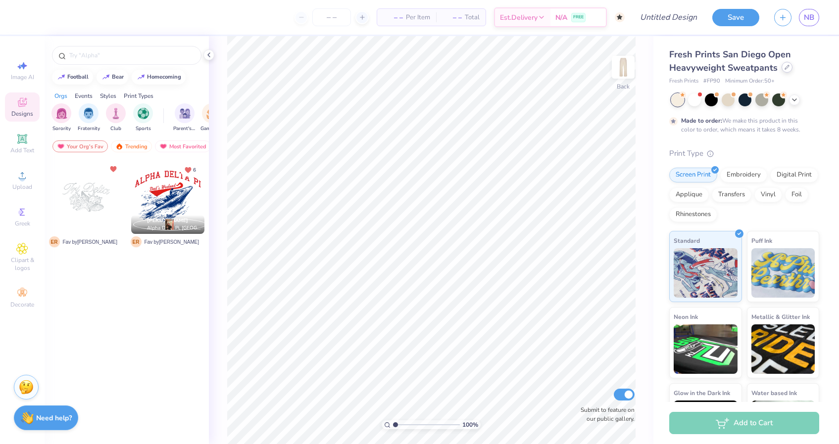
click at [785, 71] on div at bounding box center [786, 67] width 11 height 11
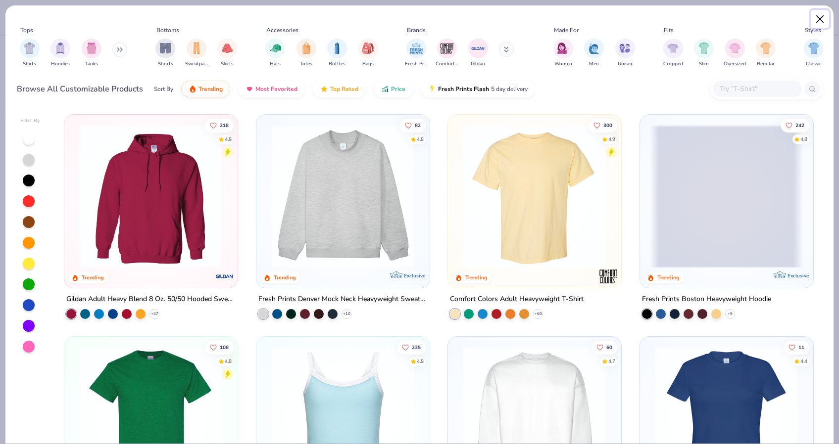
click at [822, 19] on button "Close" at bounding box center [819, 19] width 19 height 19
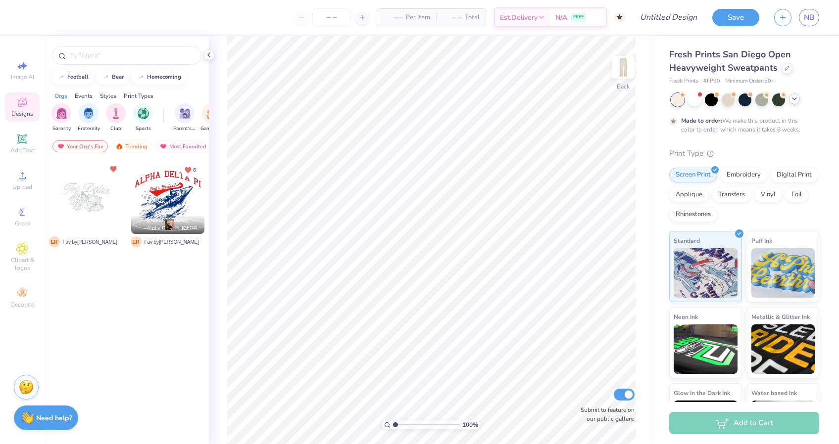
click at [795, 102] on icon at bounding box center [794, 99] width 8 height 8
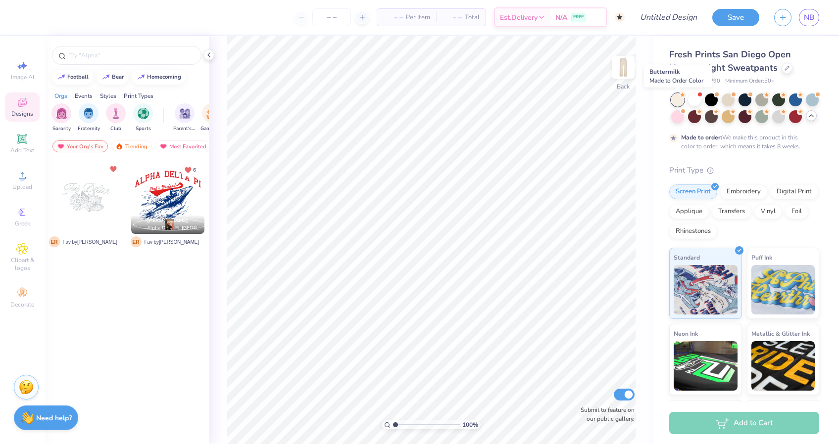
click at [678, 100] on div at bounding box center [677, 100] width 13 height 13
